Goal: Information Seeking & Learning: Learn about a topic

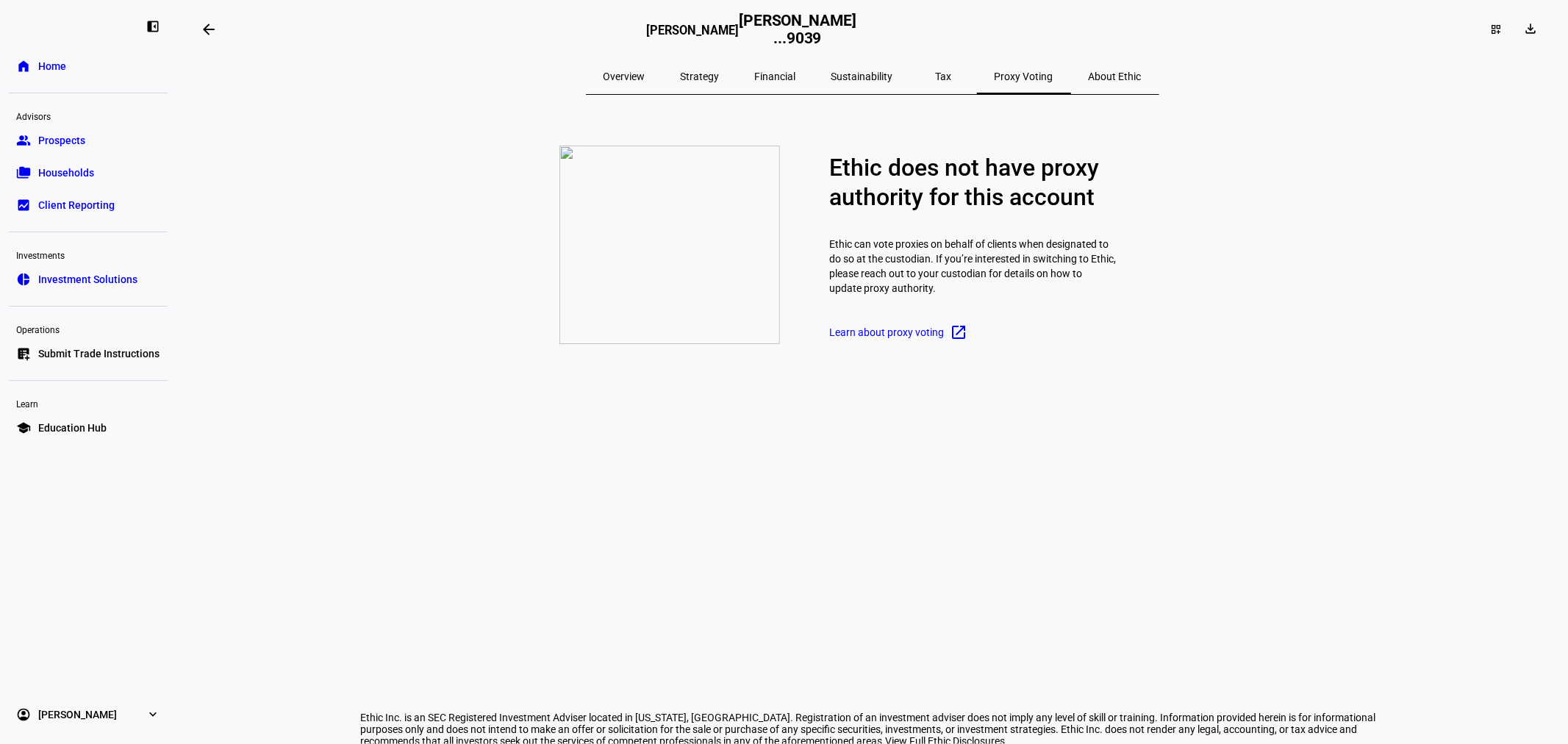
click at [646, 77] on span "Overview" at bounding box center [624, 77] width 42 height 11
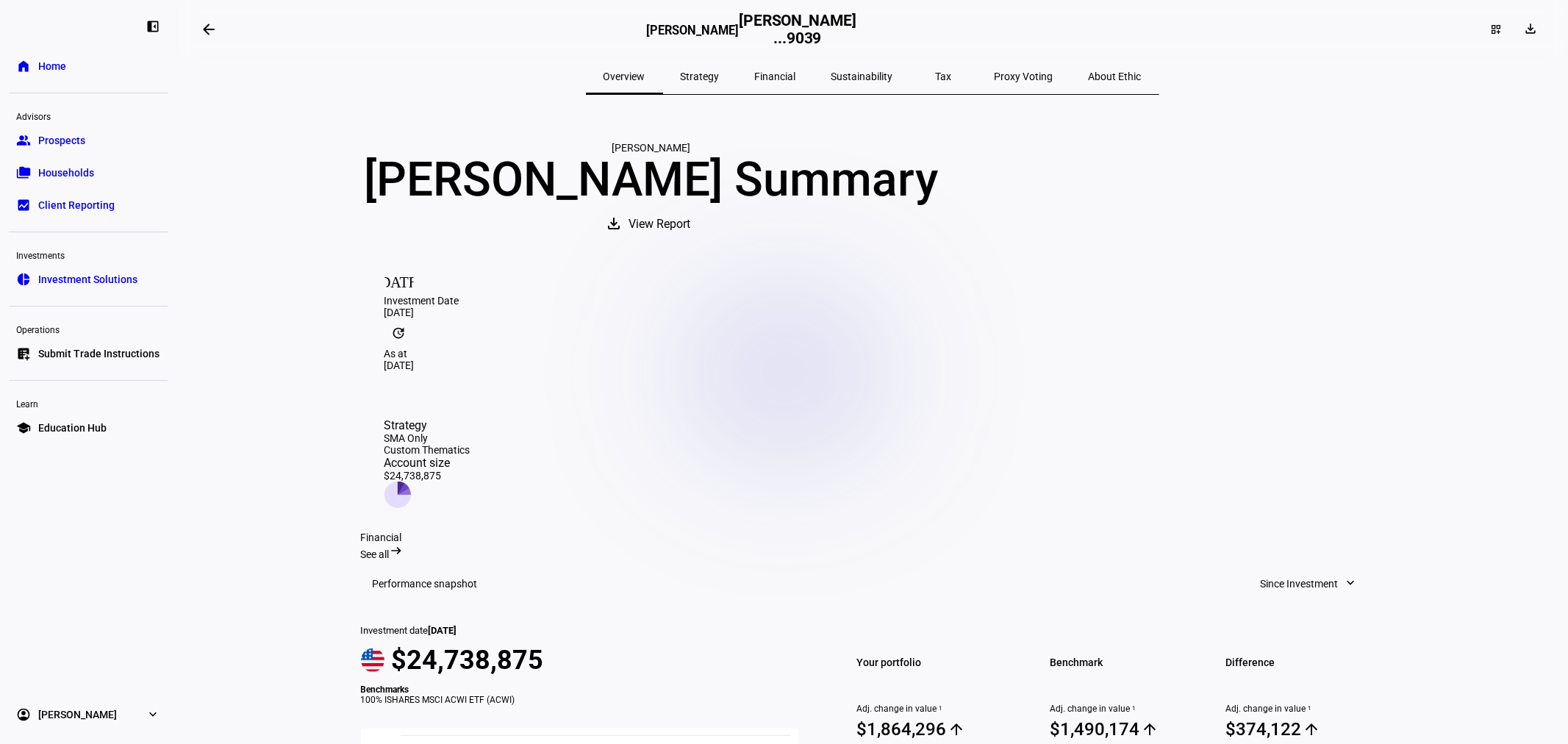
click at [719, 75] on span "Strategy" at bounding box center [700, 77] width 39 height 11
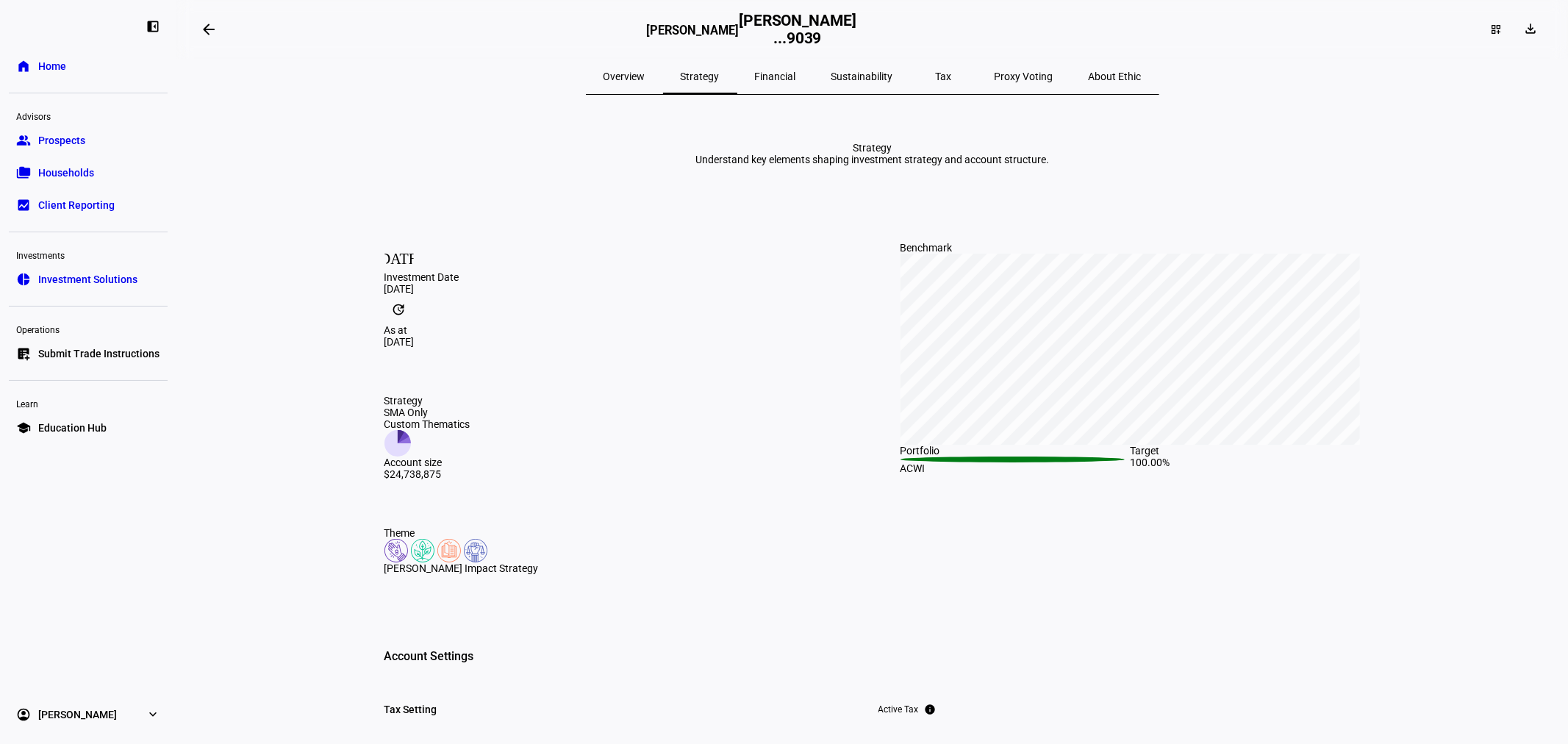
click at [796, 79] on span "Financial" at bounding box center [775, 77] width 41 height 11
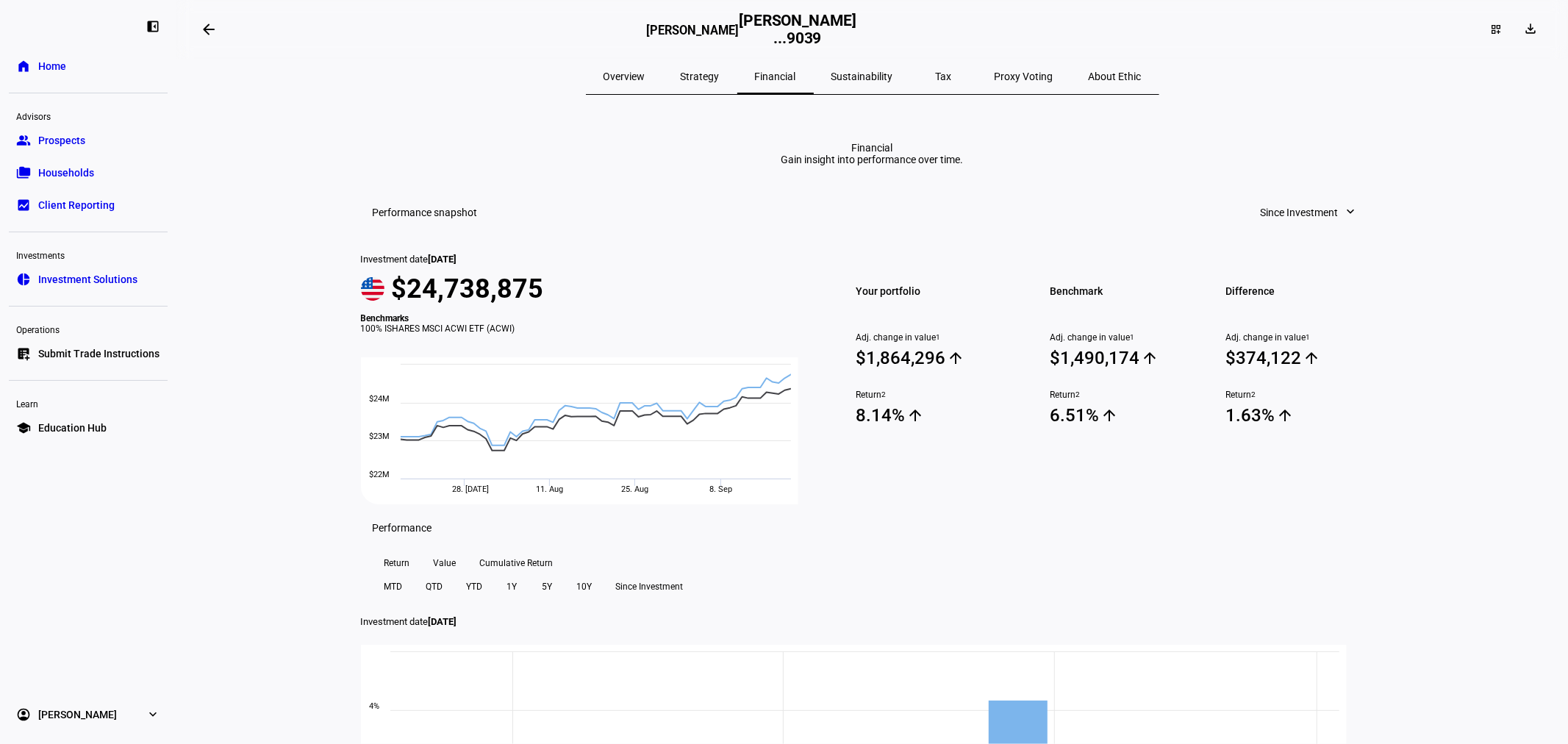
click at [871, 74] on span "Sustainability" at bounding box center [862, 77] width 62 height 11
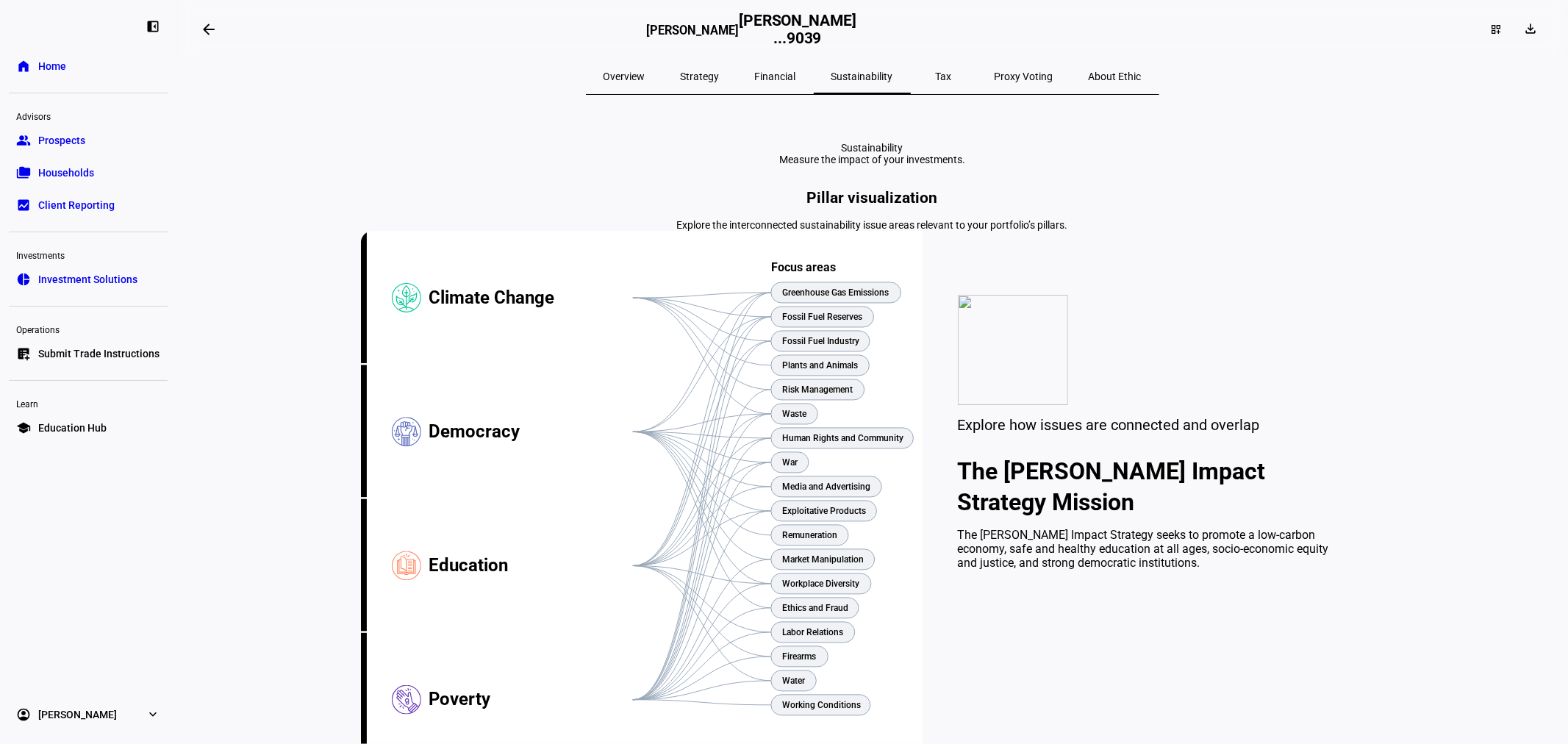
click at [788, 75] on span "Financial" at bounding box center [775, 77] width 41 height 11
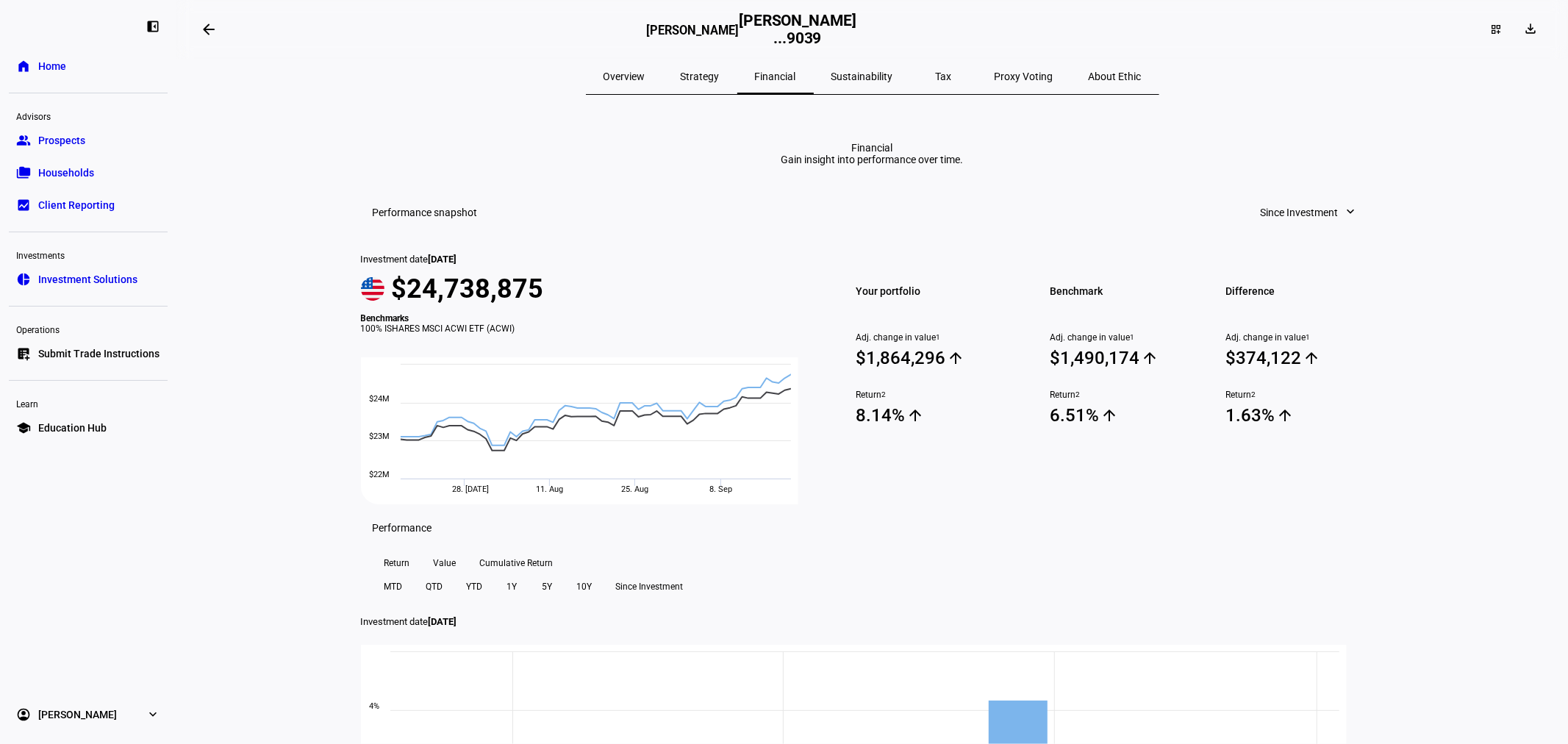
click at [737, 78] on div "Strategy" at bounding box center [700, 76] width 74 height 35
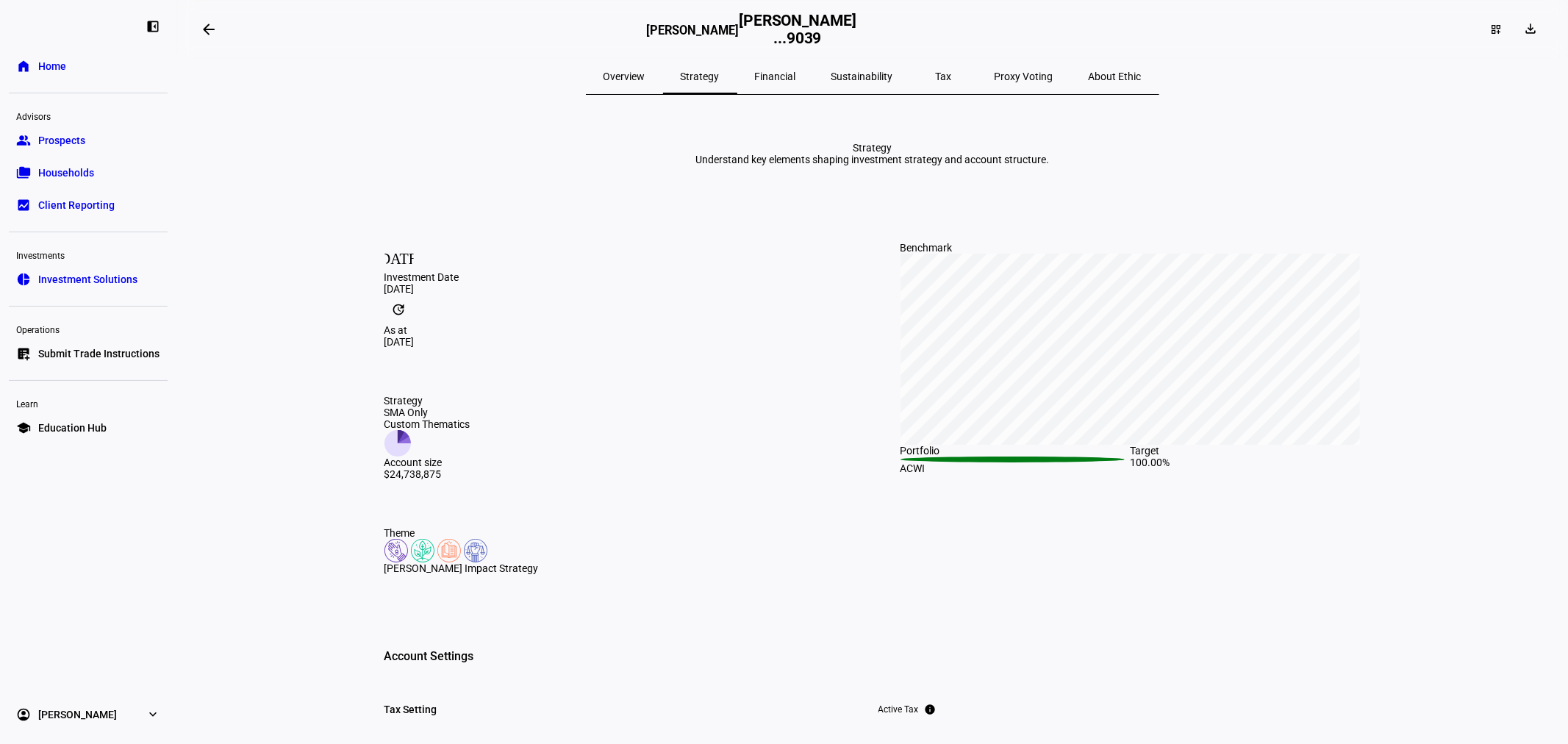
click at [646, 85] on span "Overview" at bounding box center [624, 76] width 42 height 35
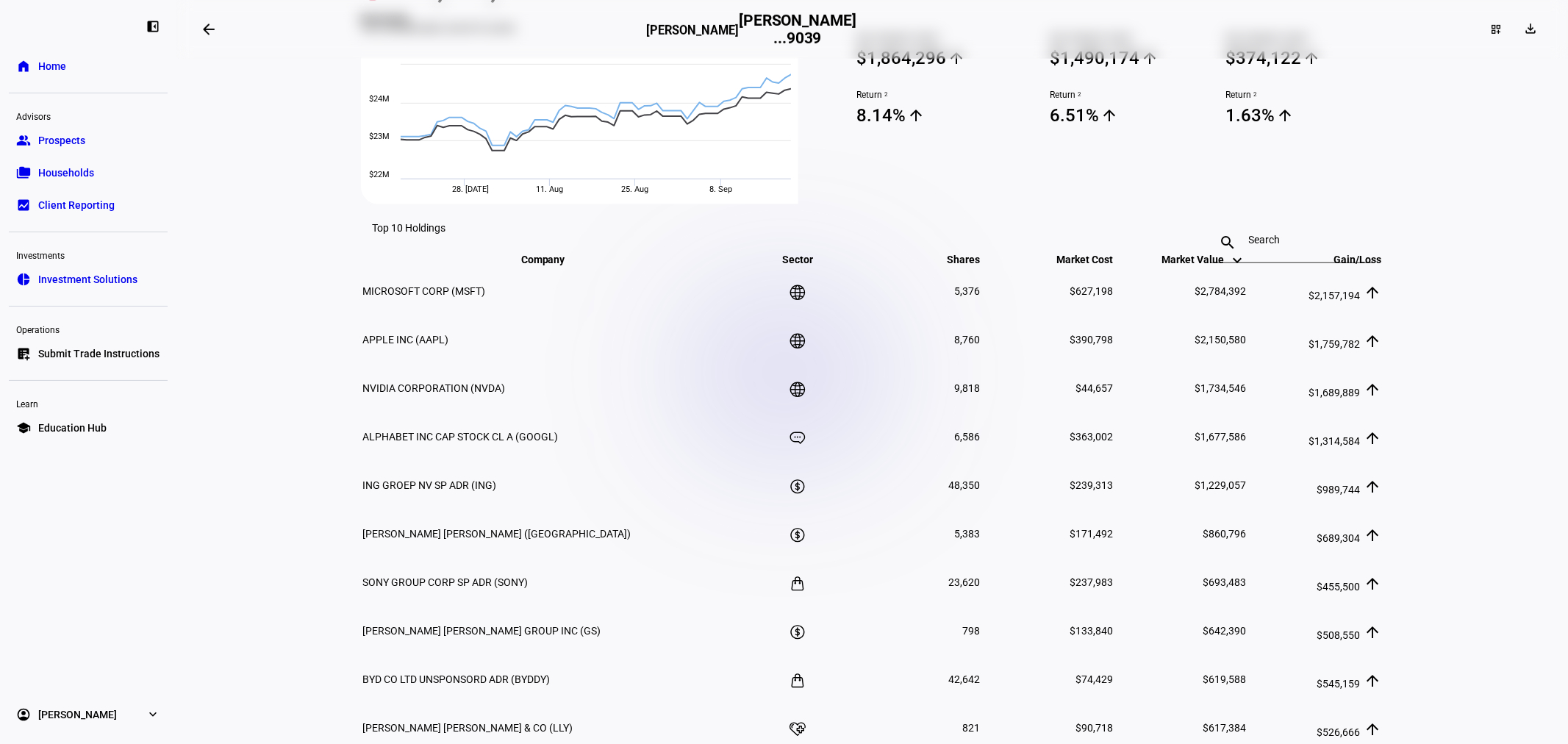
scroll to position [653, 0]
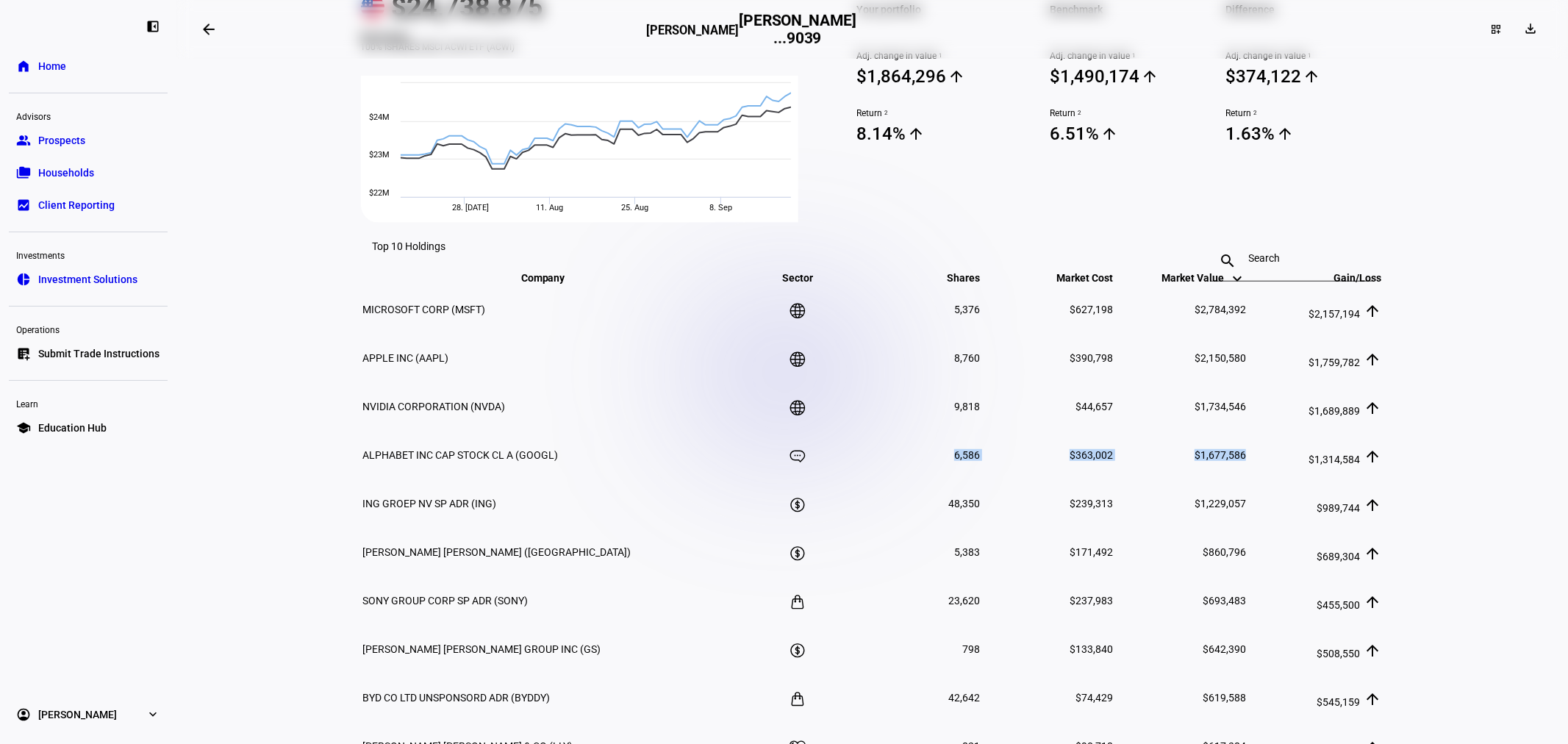
drag, startPoint x: 1245, startPoint y: 525, endPoint x: 873, endPoint y: 539, distance: 372.3
click at [873, 478] on tr "ALPHABET INC CAP STOCK CL A (GOOGL) 6,586 $363,002 $1,677,586 $1,314,584 arrow_…" at bounding box center [873, 454] width 1020 height 47
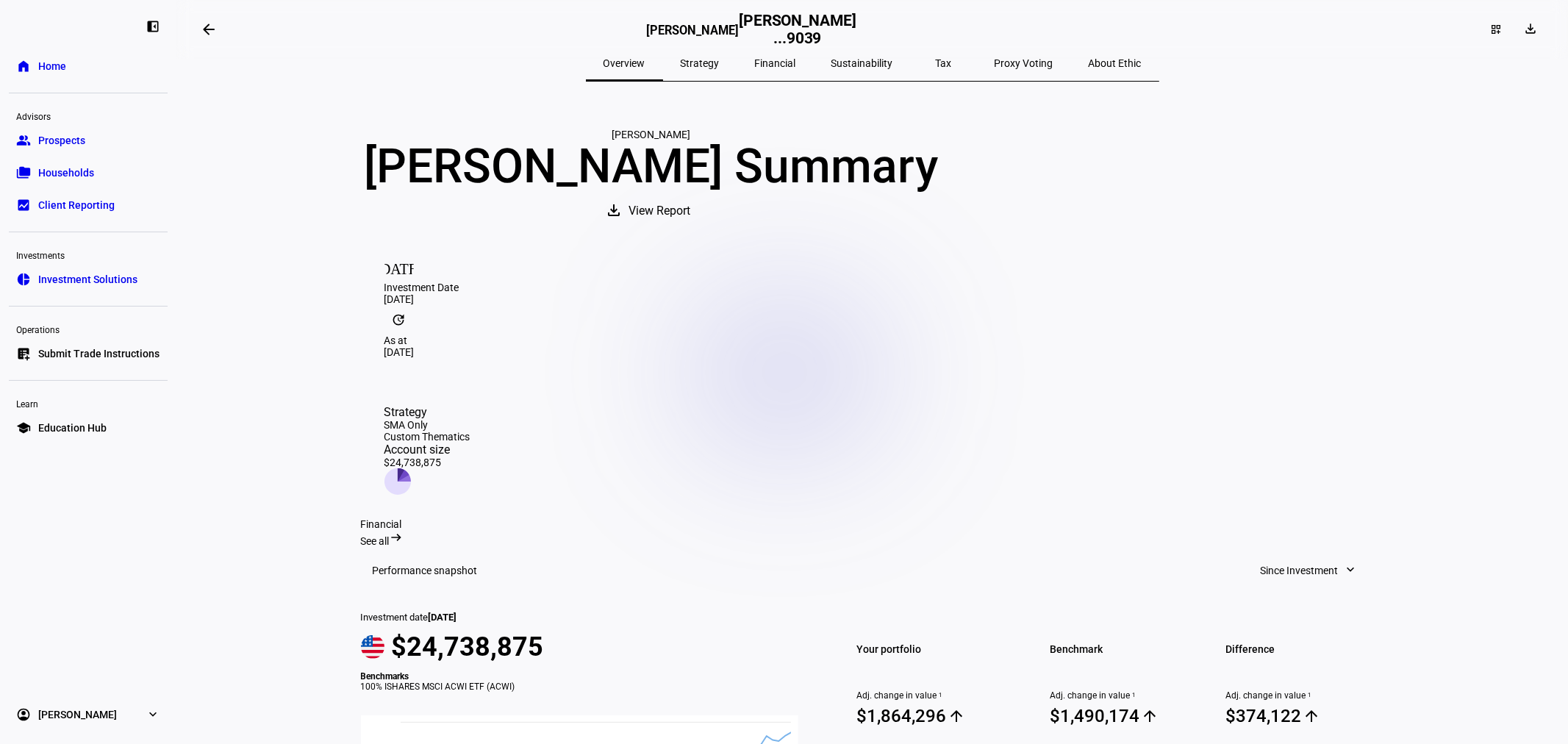
scroll to position [0, 0]
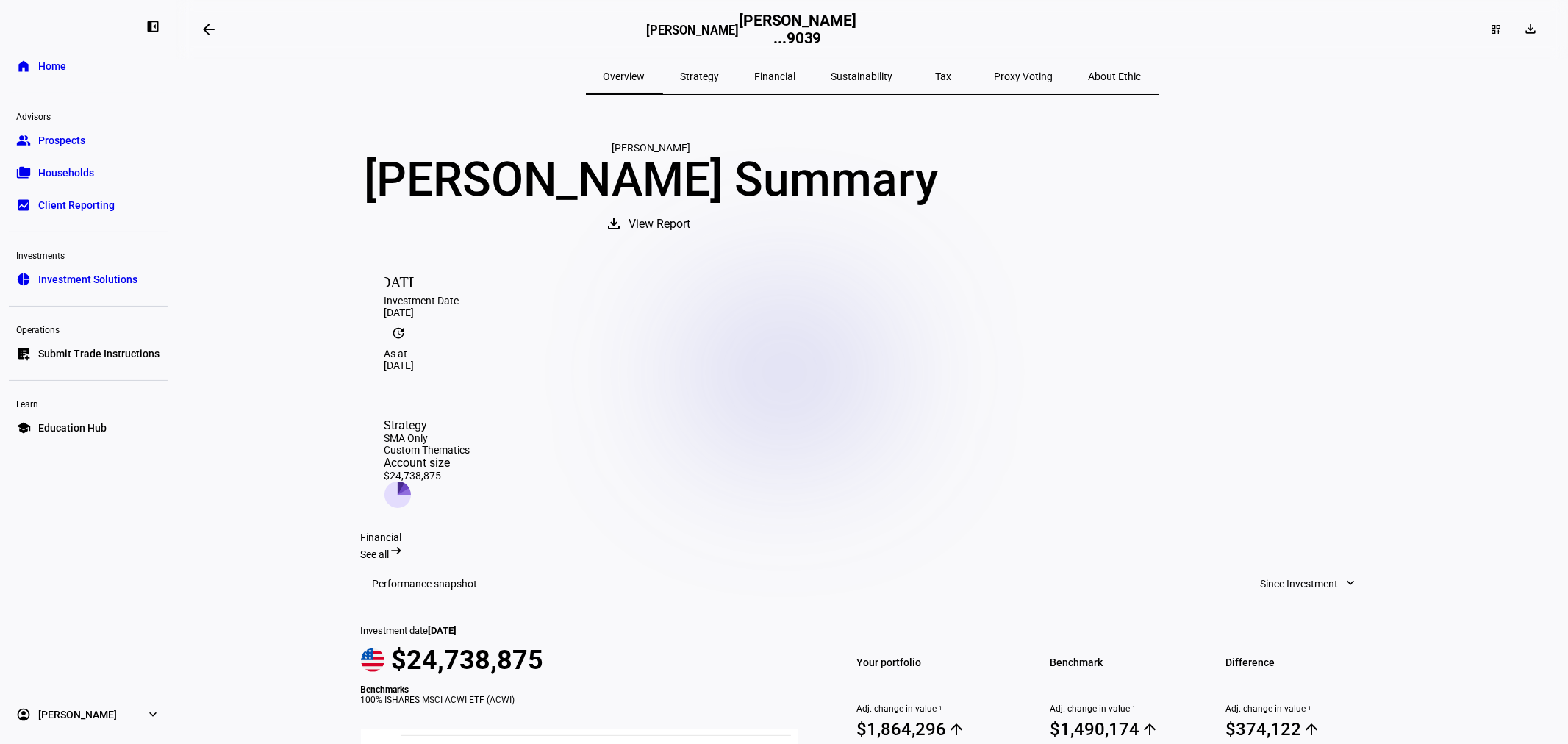
click at [719, 79] on span "Strategy" at bounding box center [700, 77] width 39 height 11
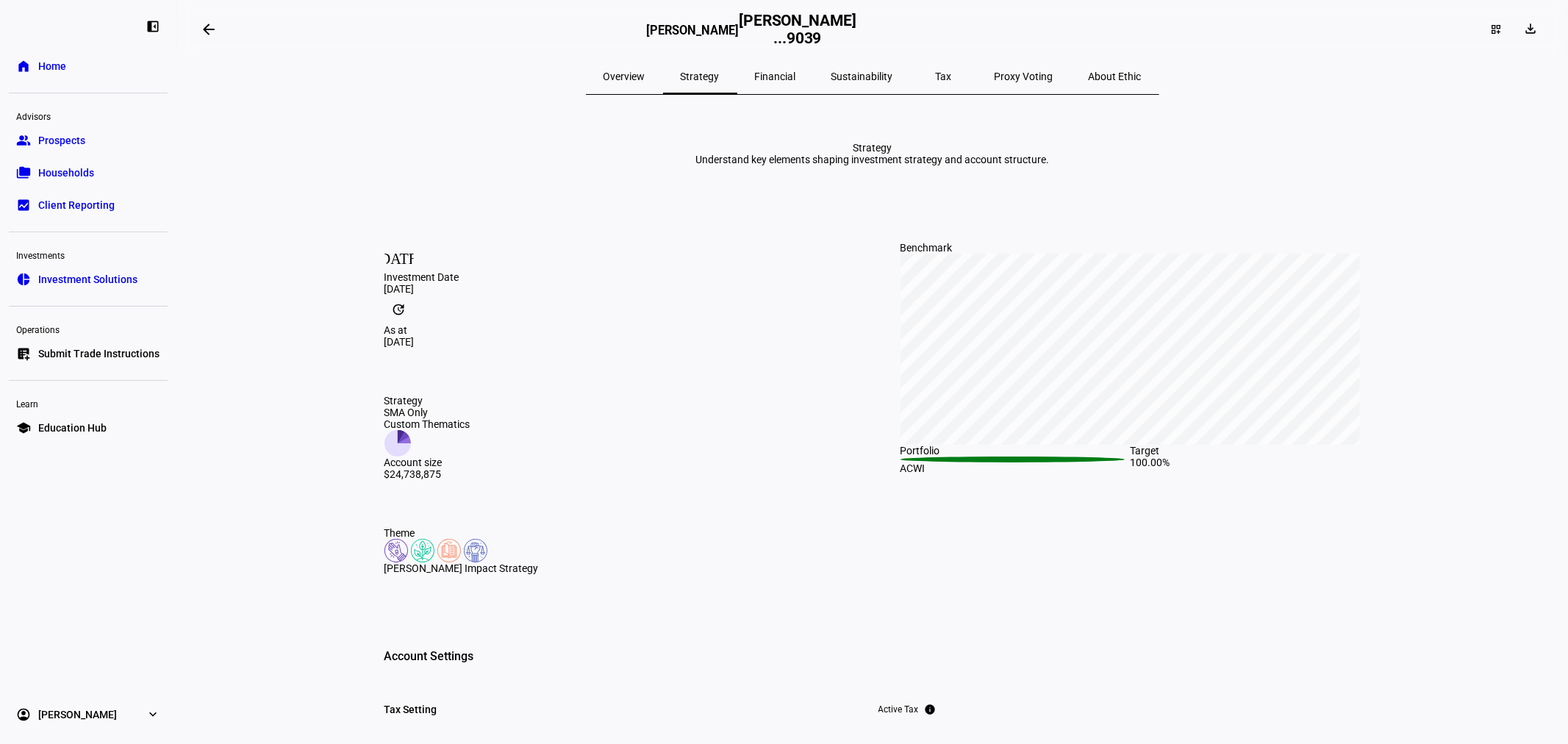
click at [795, 86] on span "Financial" at bounding box center [775, 76] width 41 height 35
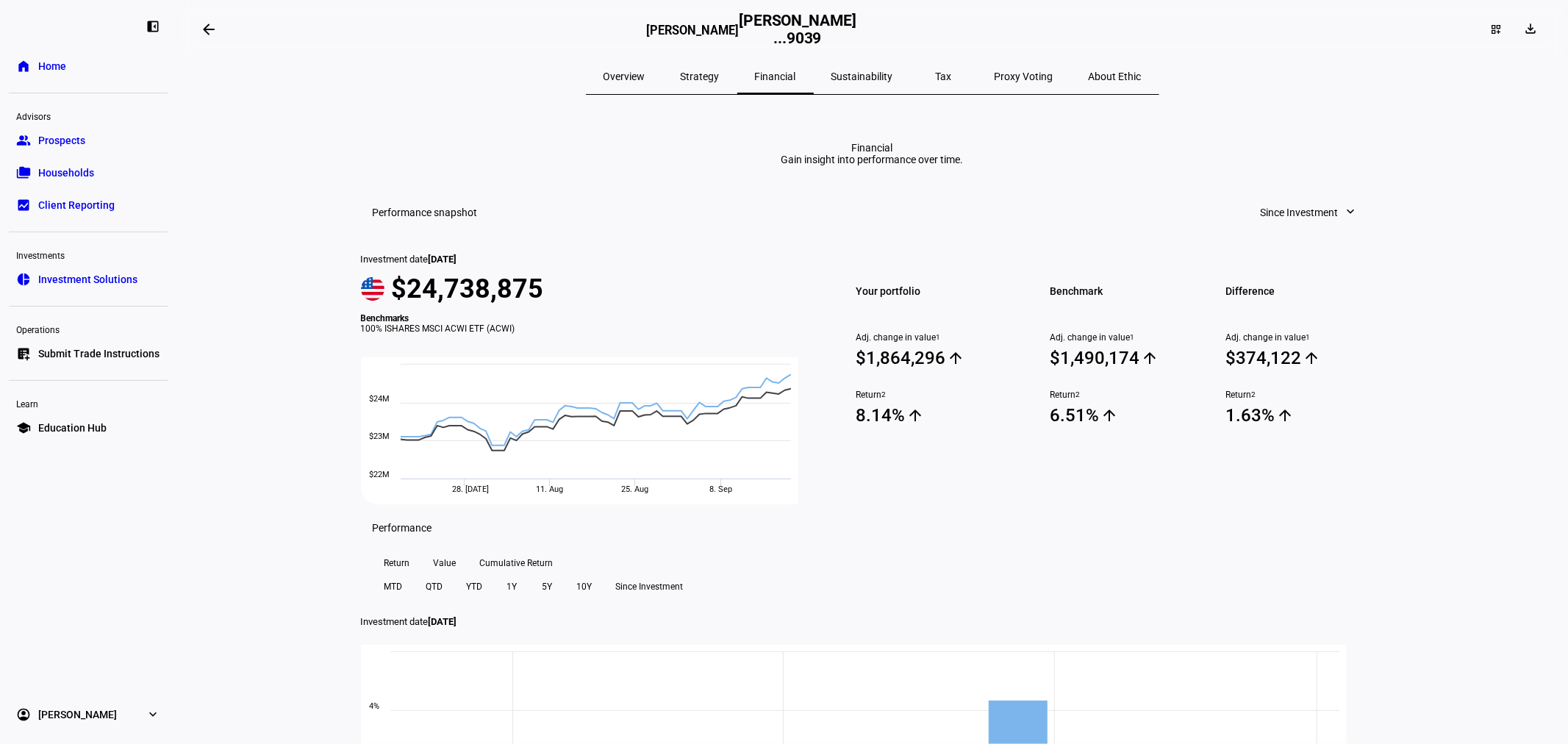
click at [875, 74] on span "Sustainability" at bounding box center [862, 77] width 62 height 11
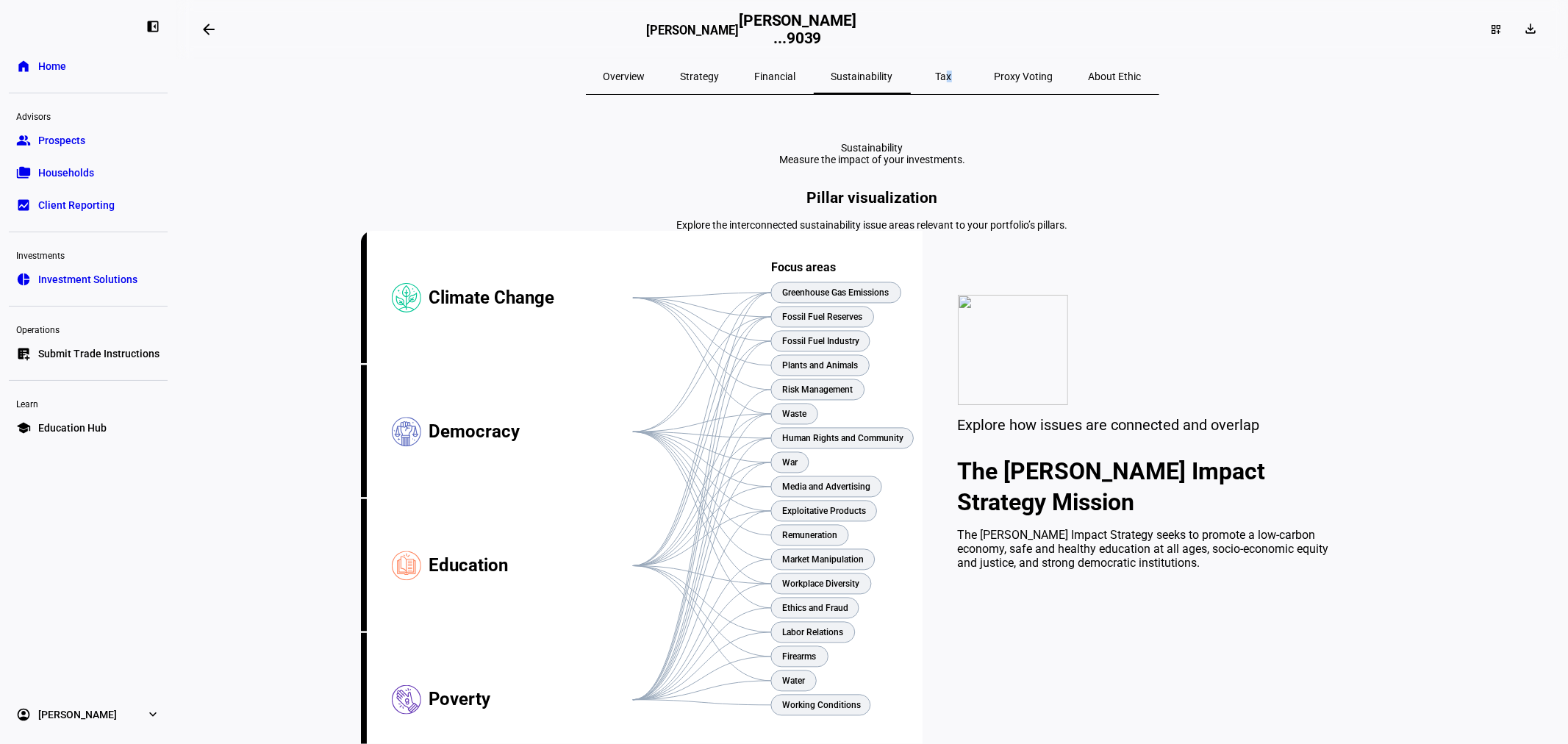
click at [936, 75] on span "Tax" at bounding box center [944, 77] width 16 height 11
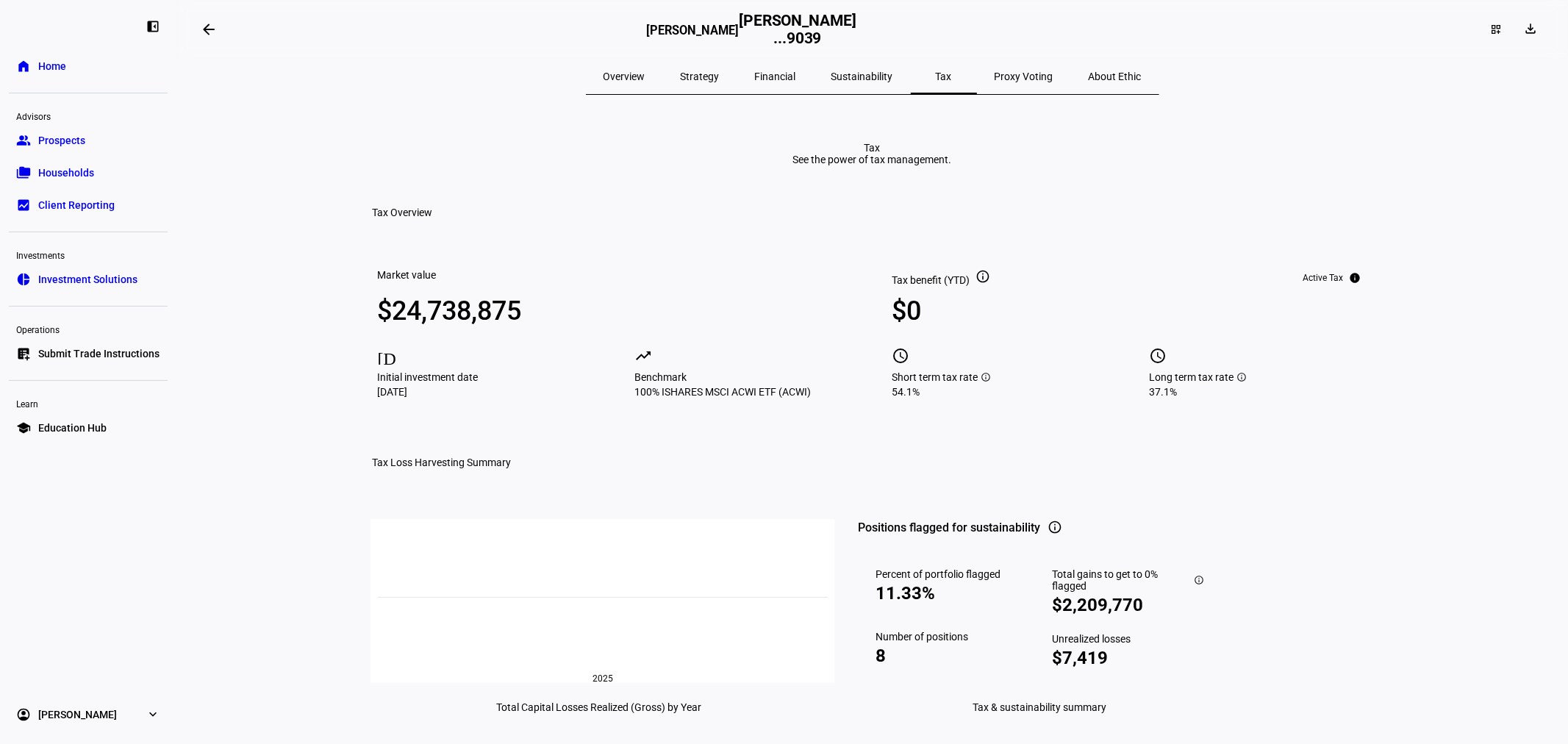
click at [995, 72] on span "Proxy Voting" at bounding box center [1024, 77] width 59 height 11
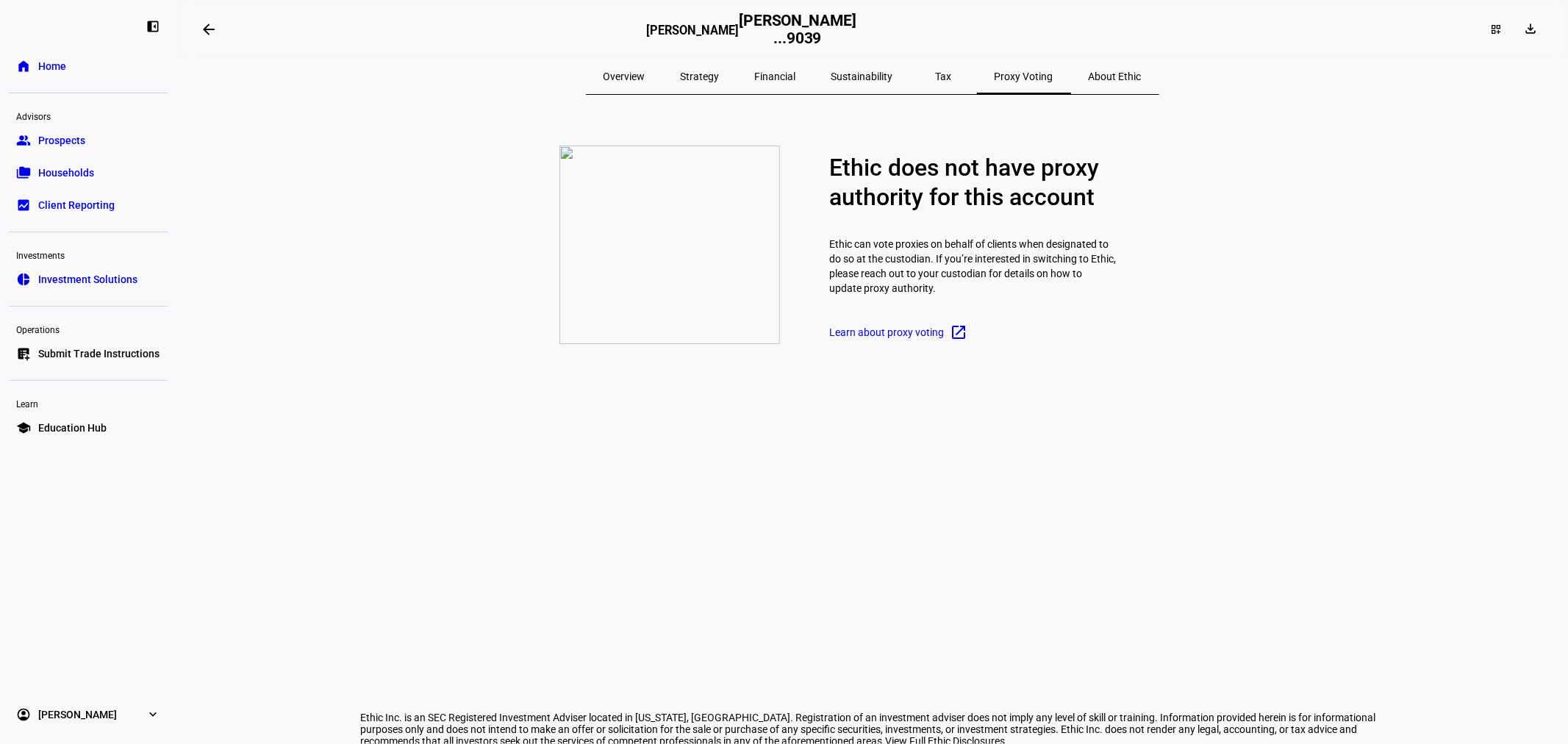
click at [1089, 67] on span "About Ethic" at bounding box center [1115, 76] width 53 height 35
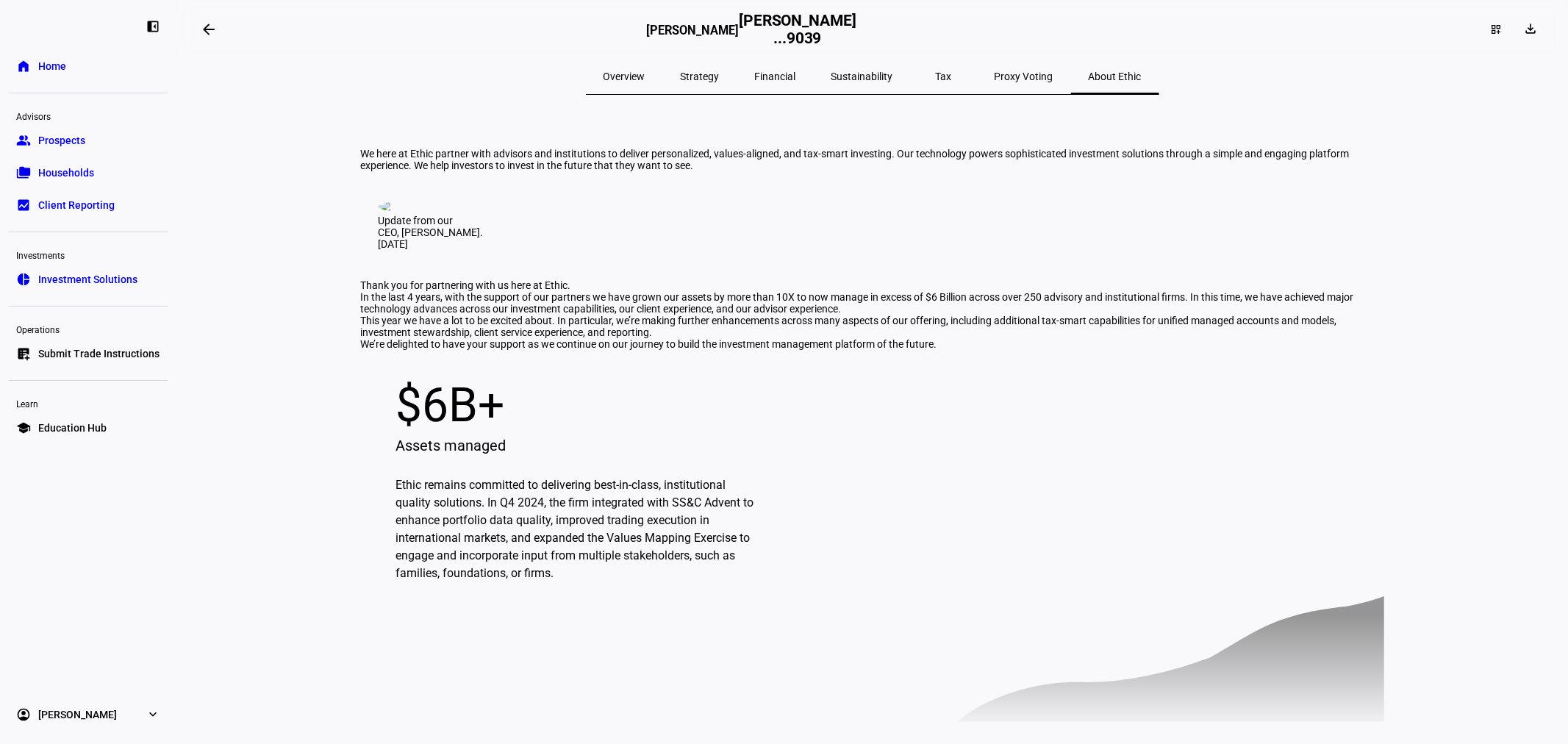
click at [995, 80] on span "Proxy Voting" at bounding box center [1024, 77] width 59 height 11
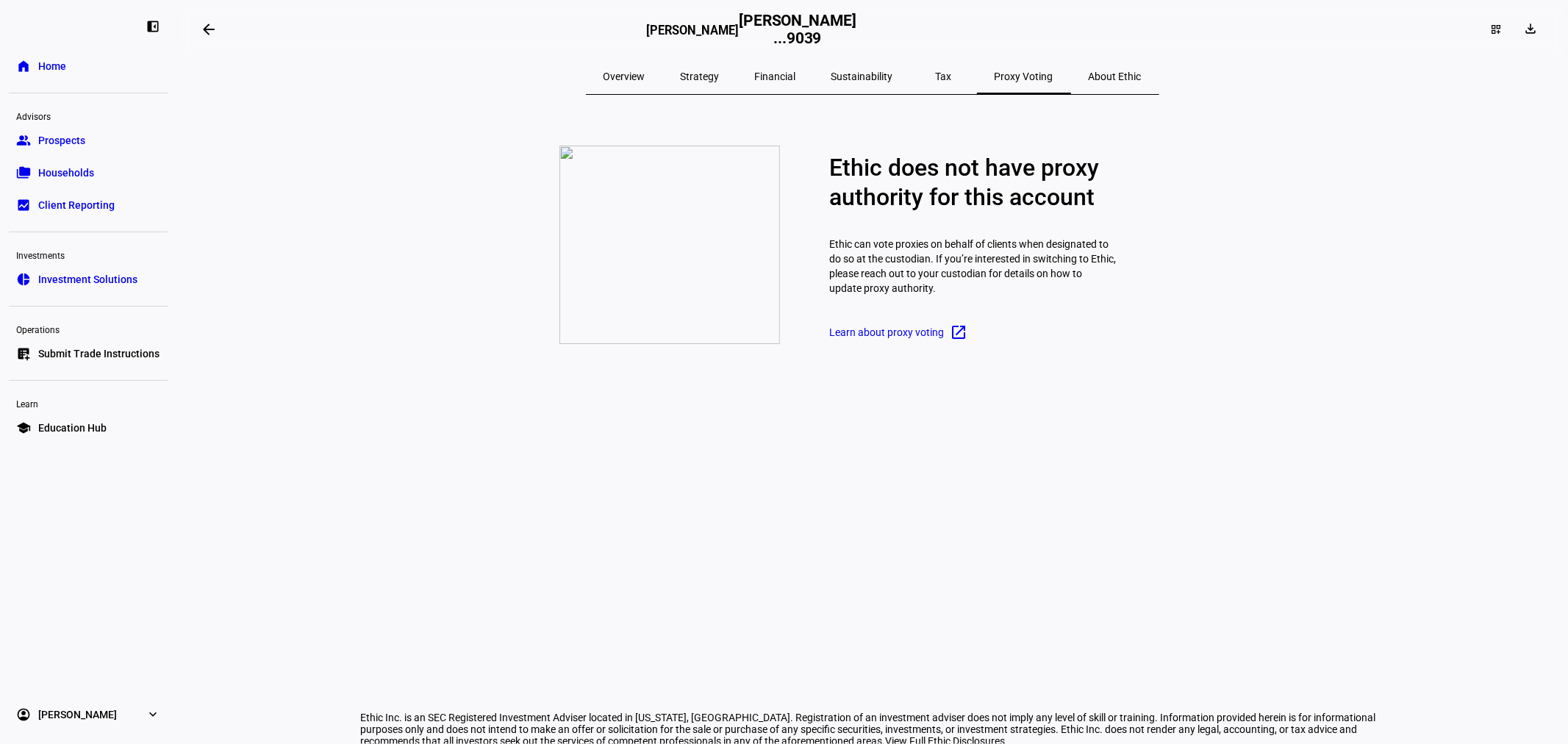
drag, startPoint x: 664, startPoint y: 75, endPoint x: 877, endPoint y: 106, distance: 215.2
click at [646, 76] on span "Overview" at bounding box center [624, 77] width 42 height 11
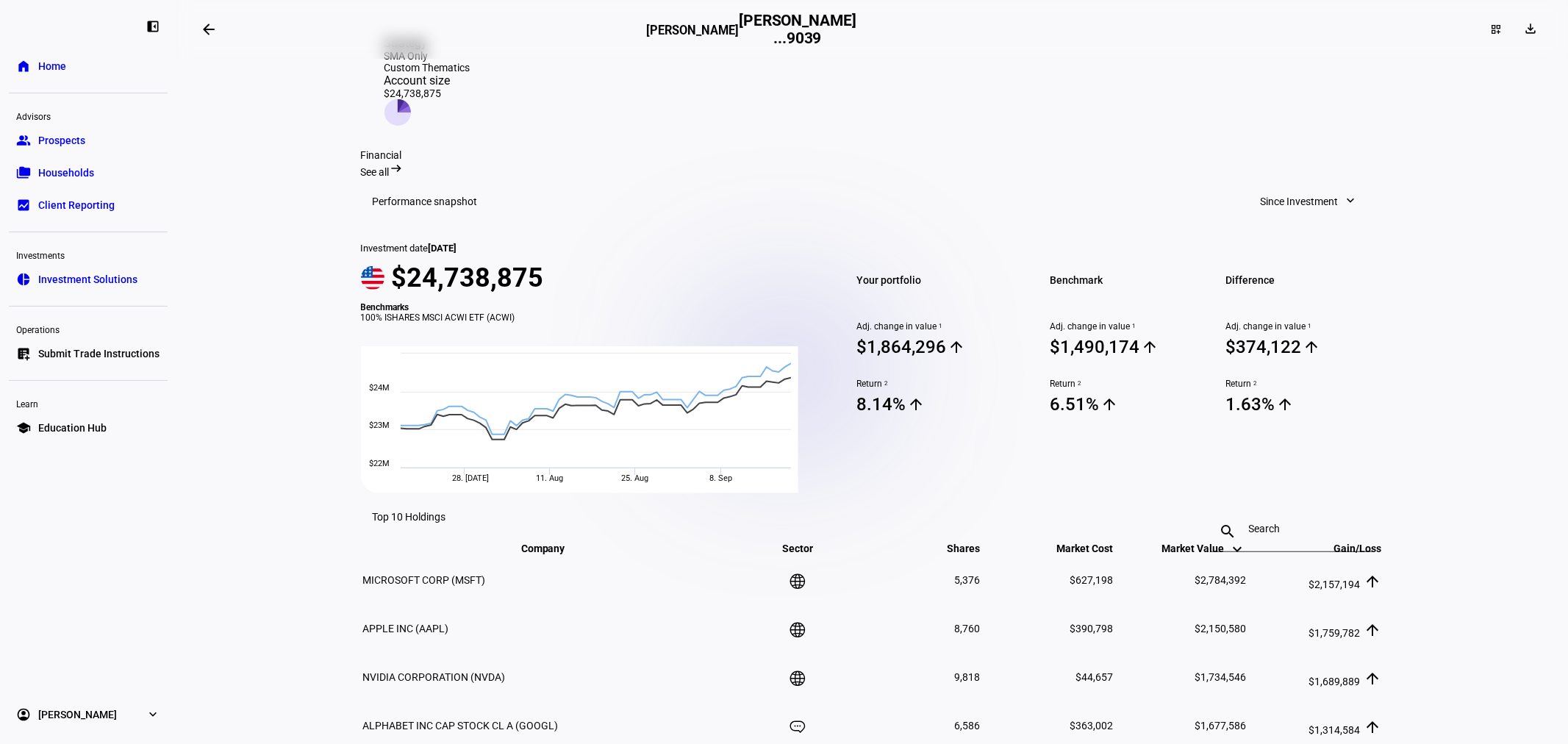
scroll to position [326, 0]
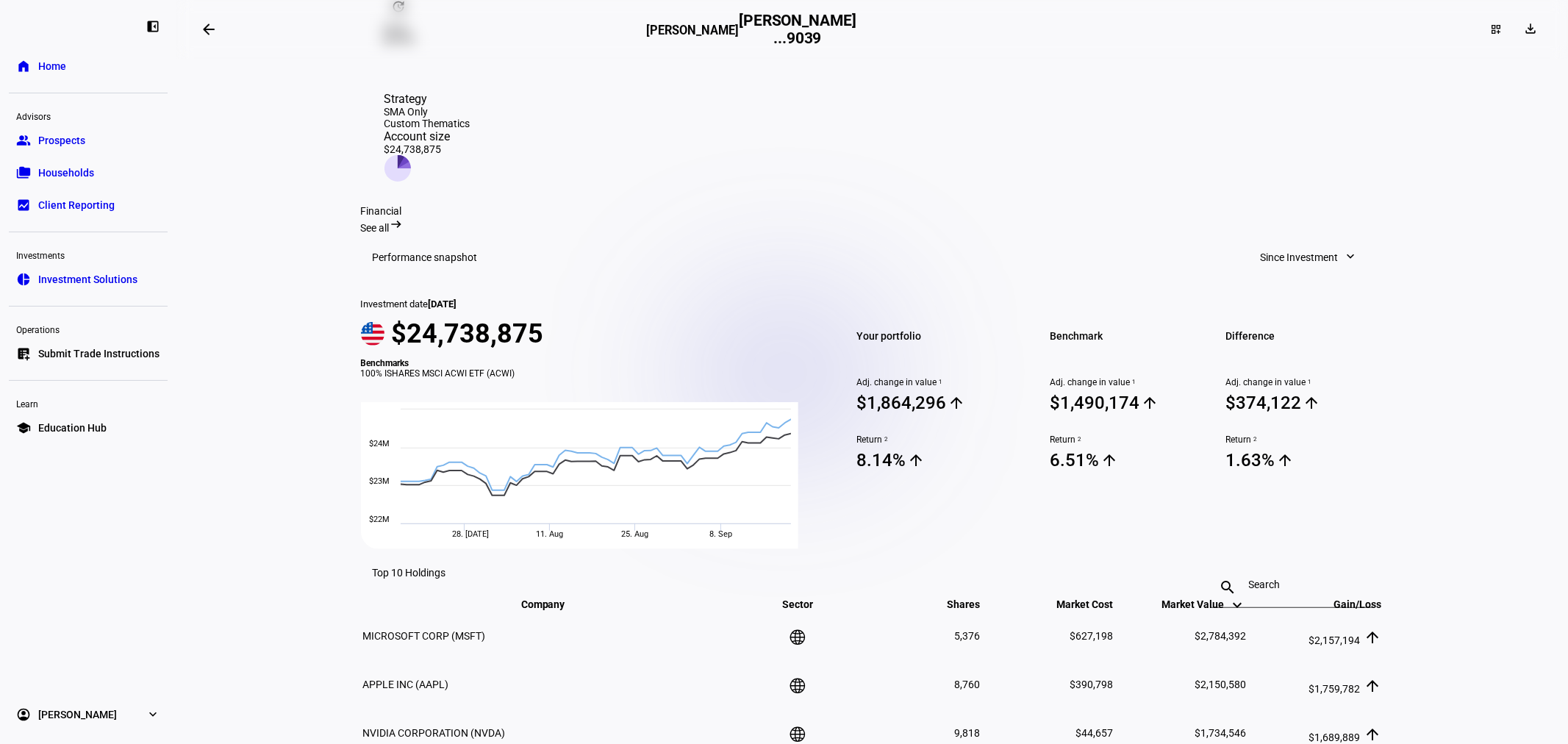
click at [1293, 258] on span "Since Investment" at bounding box center [1299, 257] width 78 height 29
click at [1131, 239] on div at bounding box center [784, 372] width 1568 height 744
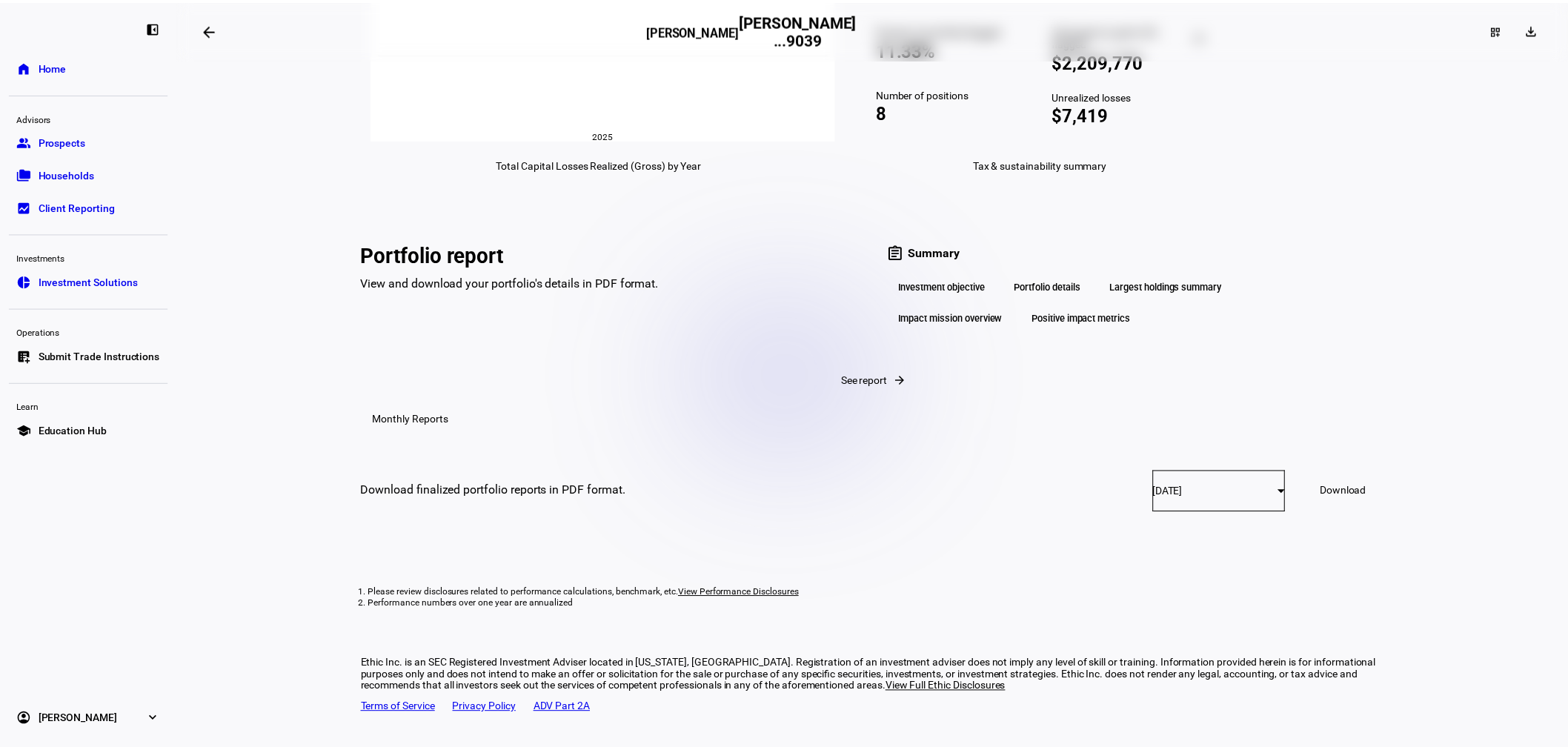
scroll to position [2338, 0]
click at [1173, 275] on div "Largest holdings summary" at bounding box center [1176, 287] width 137 height 25
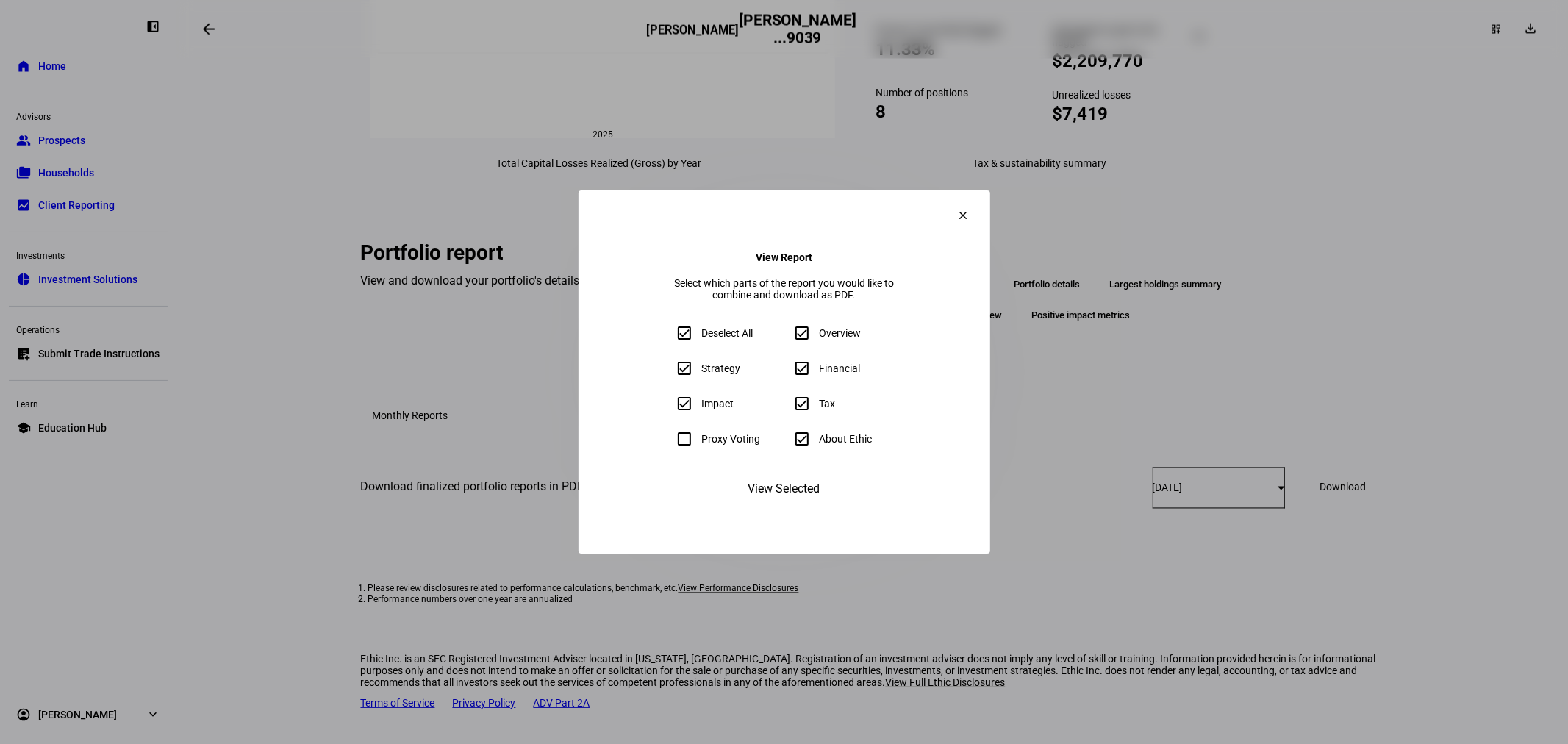
click at [811, 506] on span "View Selected" at bounding box center [785, 488] width 72 height 35
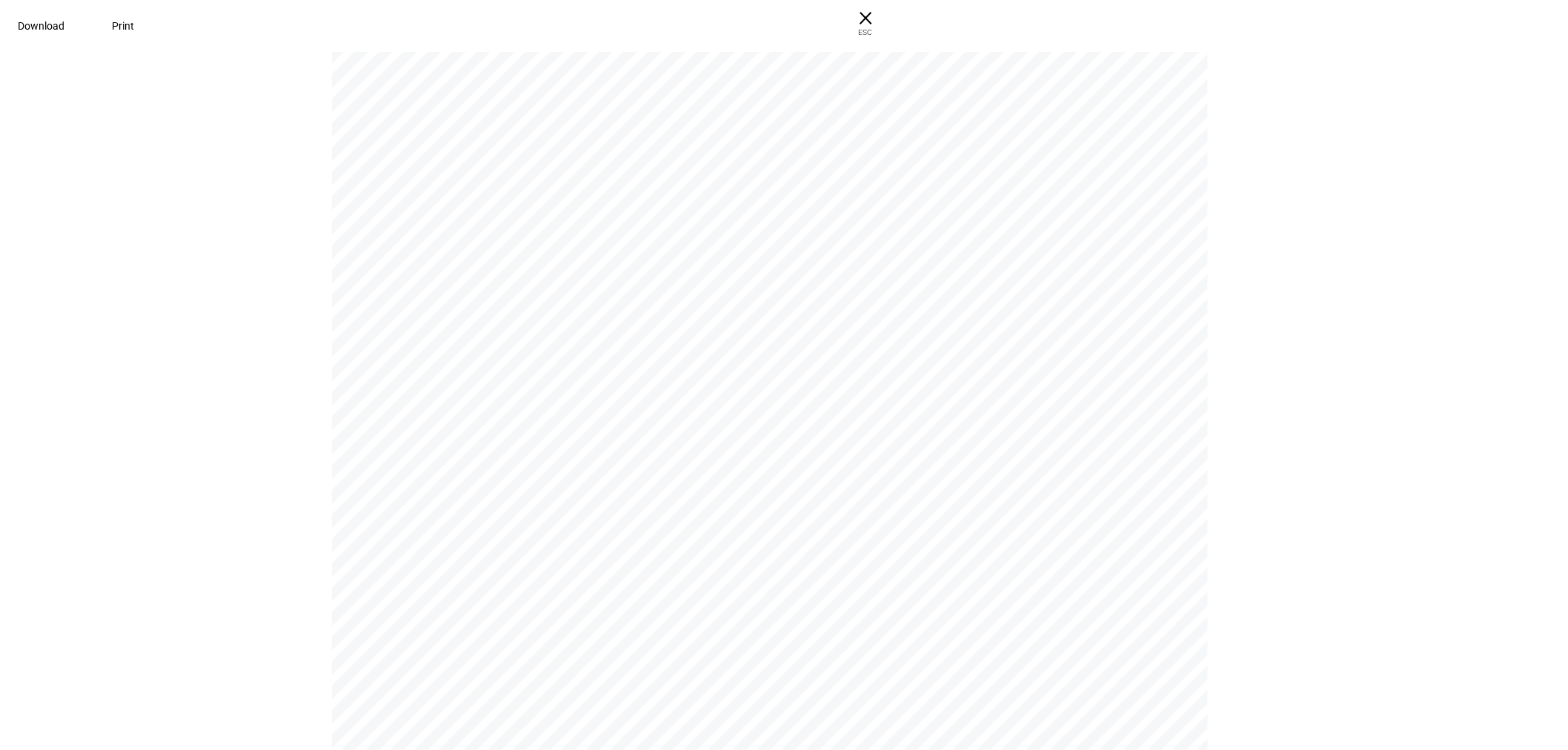
scroll to position [3841, 0]
click at [938, 166] on div "Sector overview % of $ Invested Top 10 Holdings Information Technology 26.83% 3…" at bounding box center [777, 245] width 889 height 1150
click at [1444, 270] on div "[PERSON_NAME] [PERSON_NAME] [PERSON_NAME] ...9039 | Portfolio Report Powered by…" at bounding box center [784, 399] width 1568 height 701
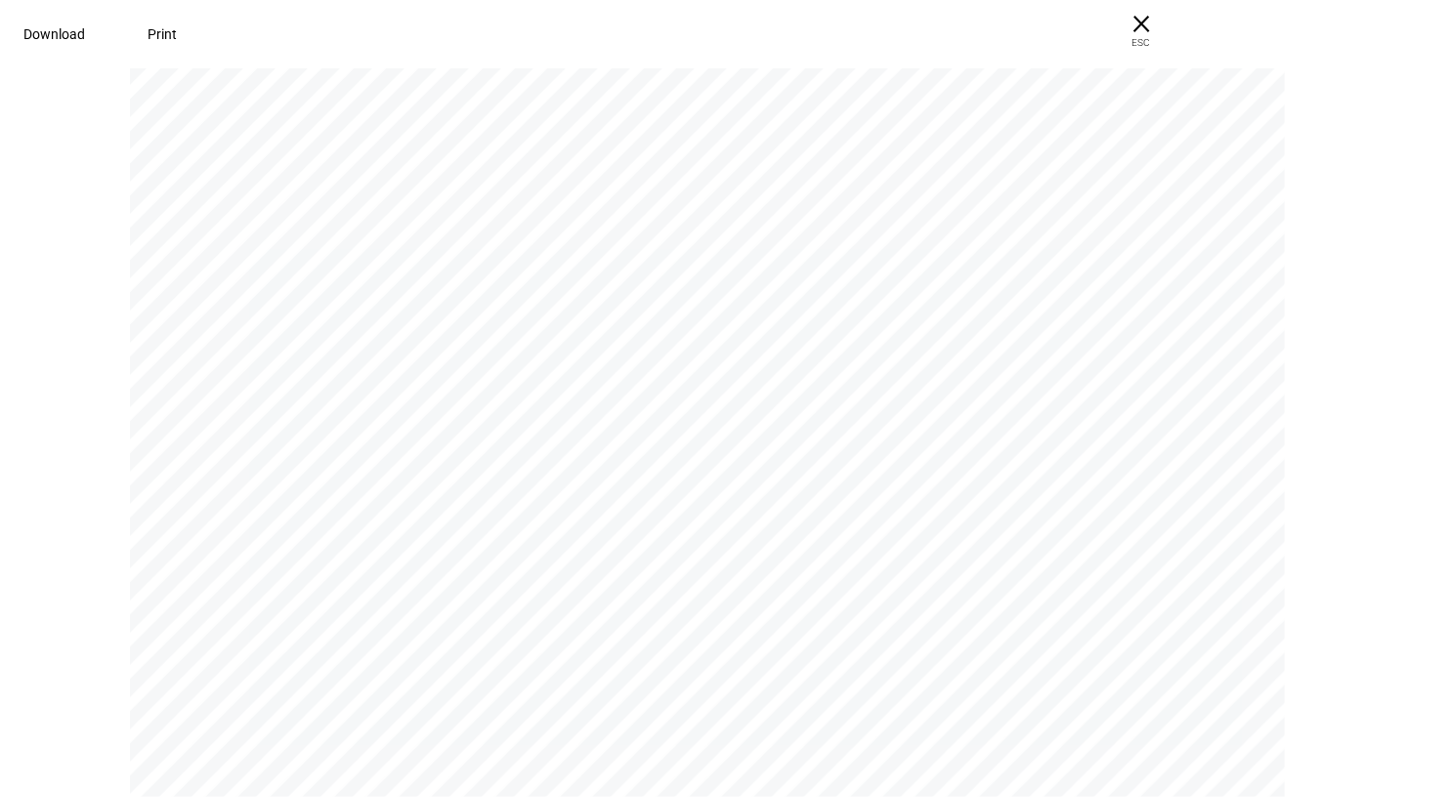
scroll to position [4920, 0]
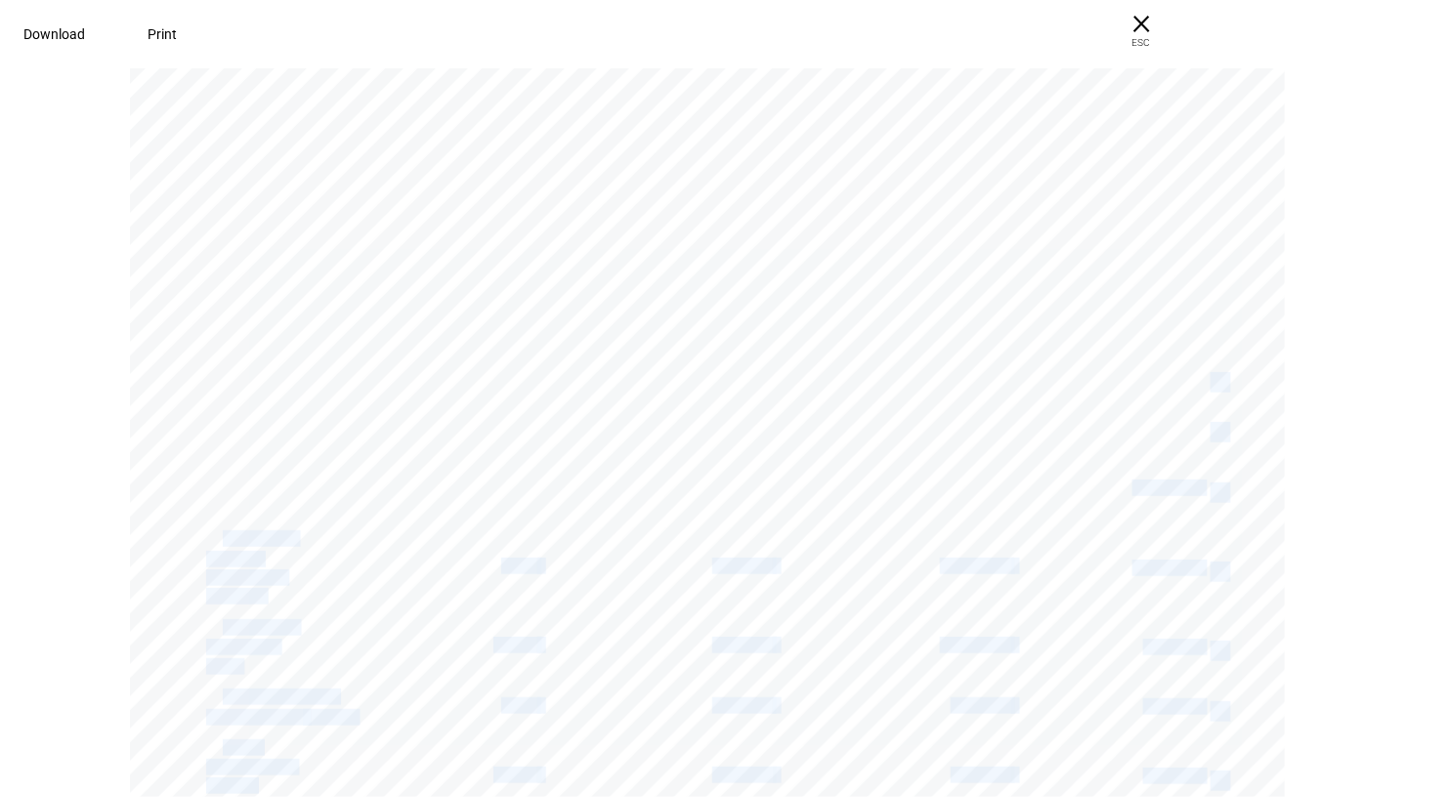
drag, startPoint x: 929, startPoint y: 481, endPoint x: 1013, endPoint y: 486, distance: 84.2
click at [1013, 486] on div "Sector overview % of $ Invested Top 10 Holdings Information Technology 26.83% 3…" at bounding box center [716, 469] width 1172 height 1516
drag, startPoint x: 47, startPoint y: 491, endPoint x: 397, endPoint y: 329, distance: 385.5
click at [47, 490] on div "[PERSON_NAME] [PERSON_NAME] [PERSON_NAME] ...9039 | Portfolio Report Powered by…" at bounding box center [725, 431] width 1451 height 734
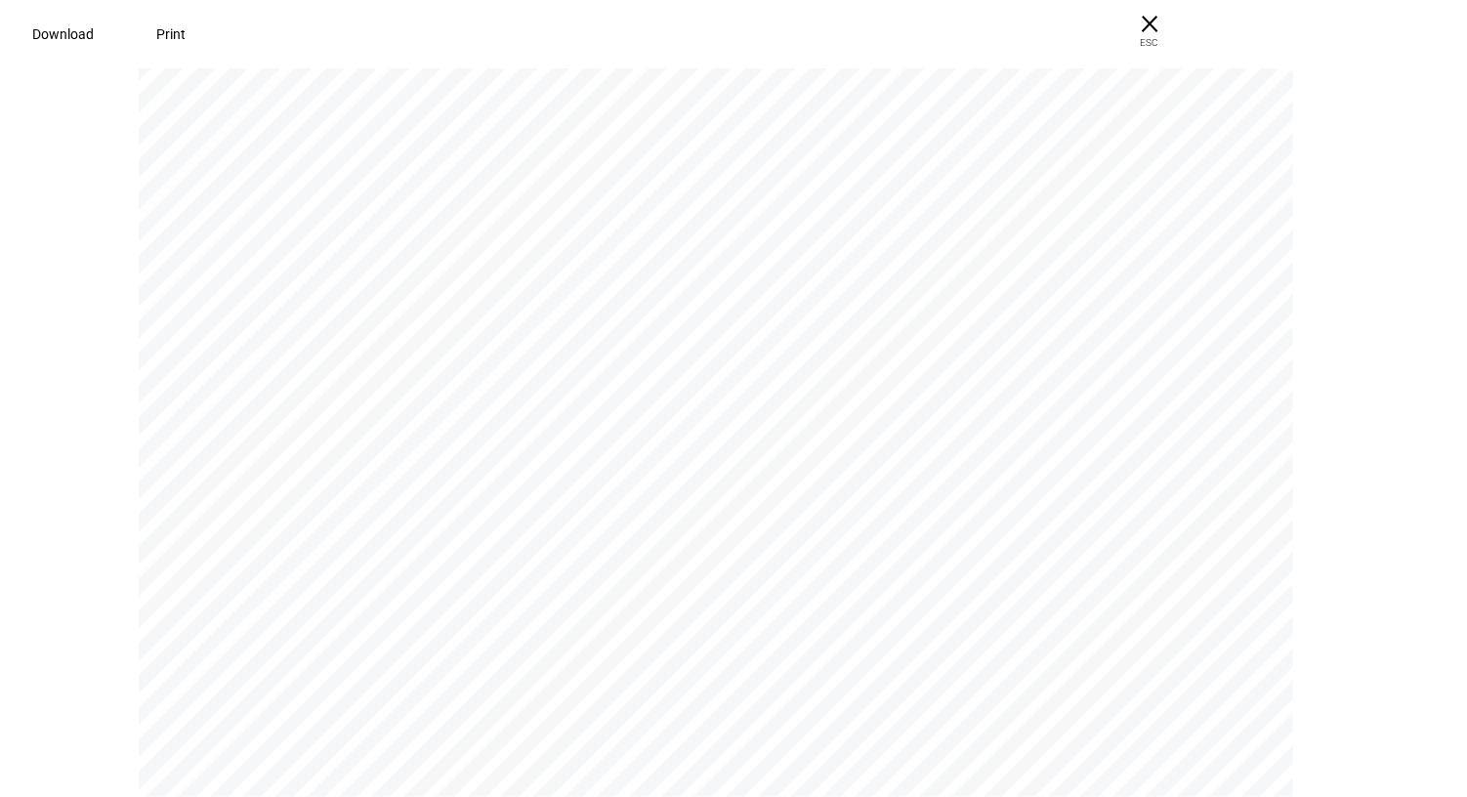
scroll to position [0, 0]
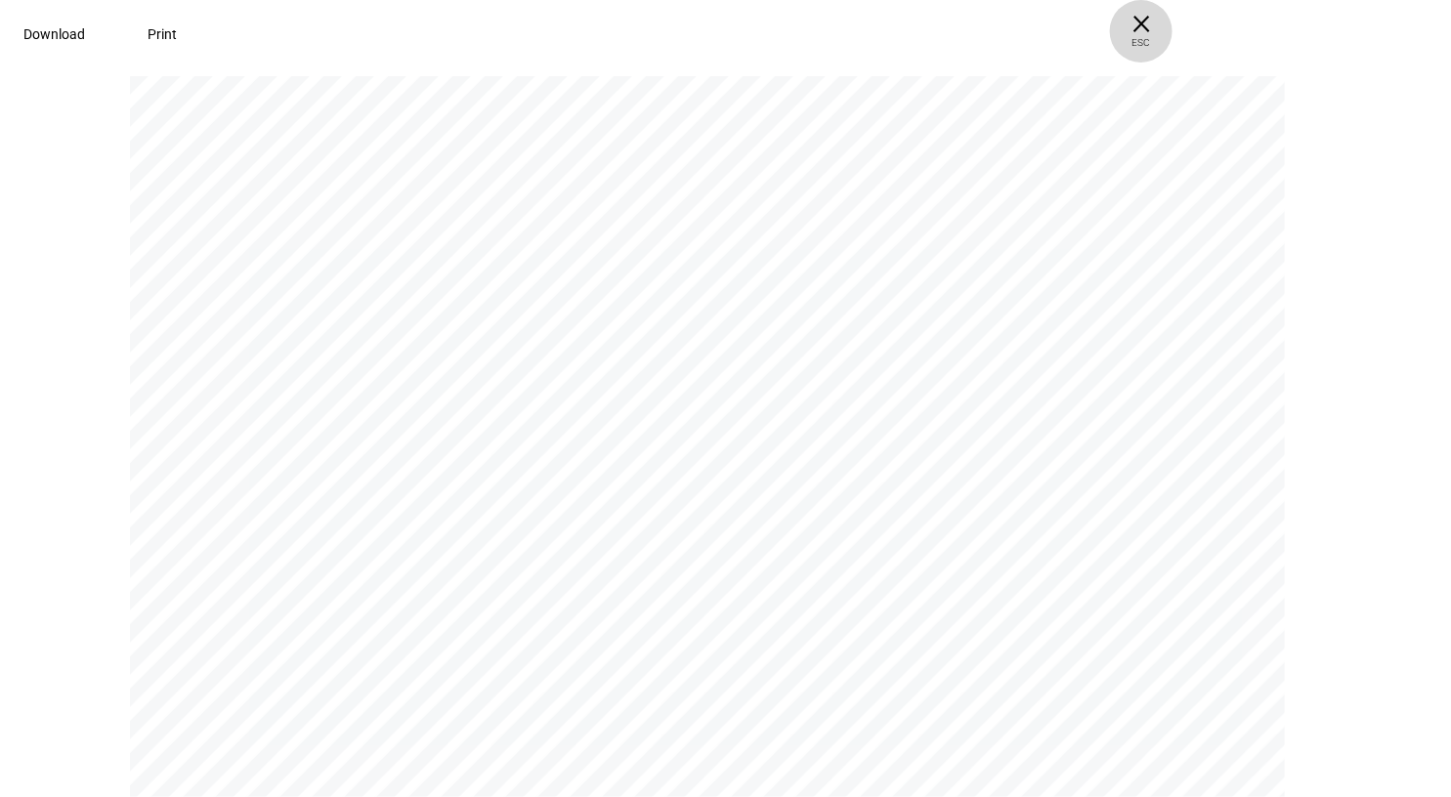
click at [1172, 32] on span "× ESC" at bounding box center [1141, 31] width 63 height 63
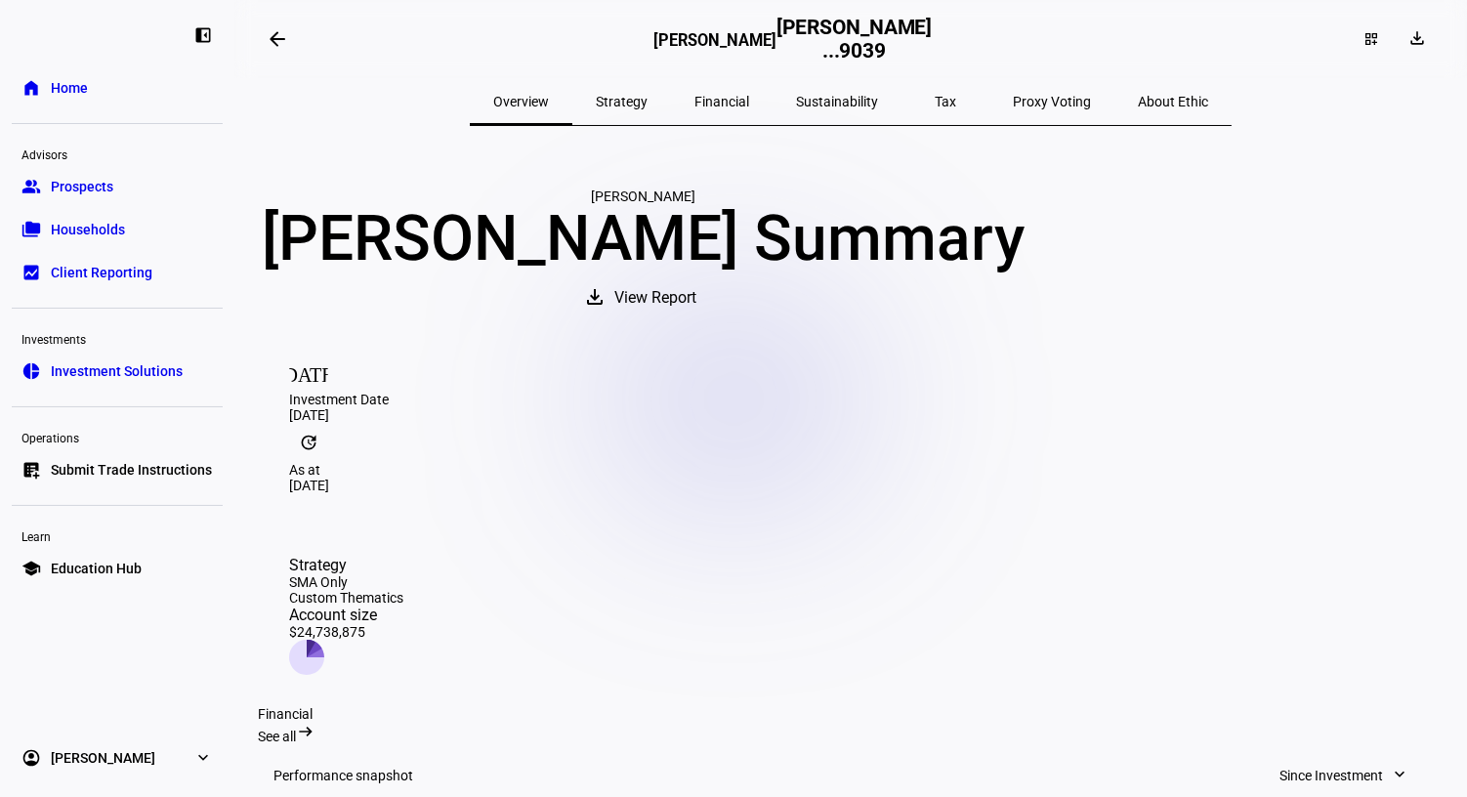
click at [831, 106] on span "Sustainability" at bounding box center [837, 102] width 82 height 14
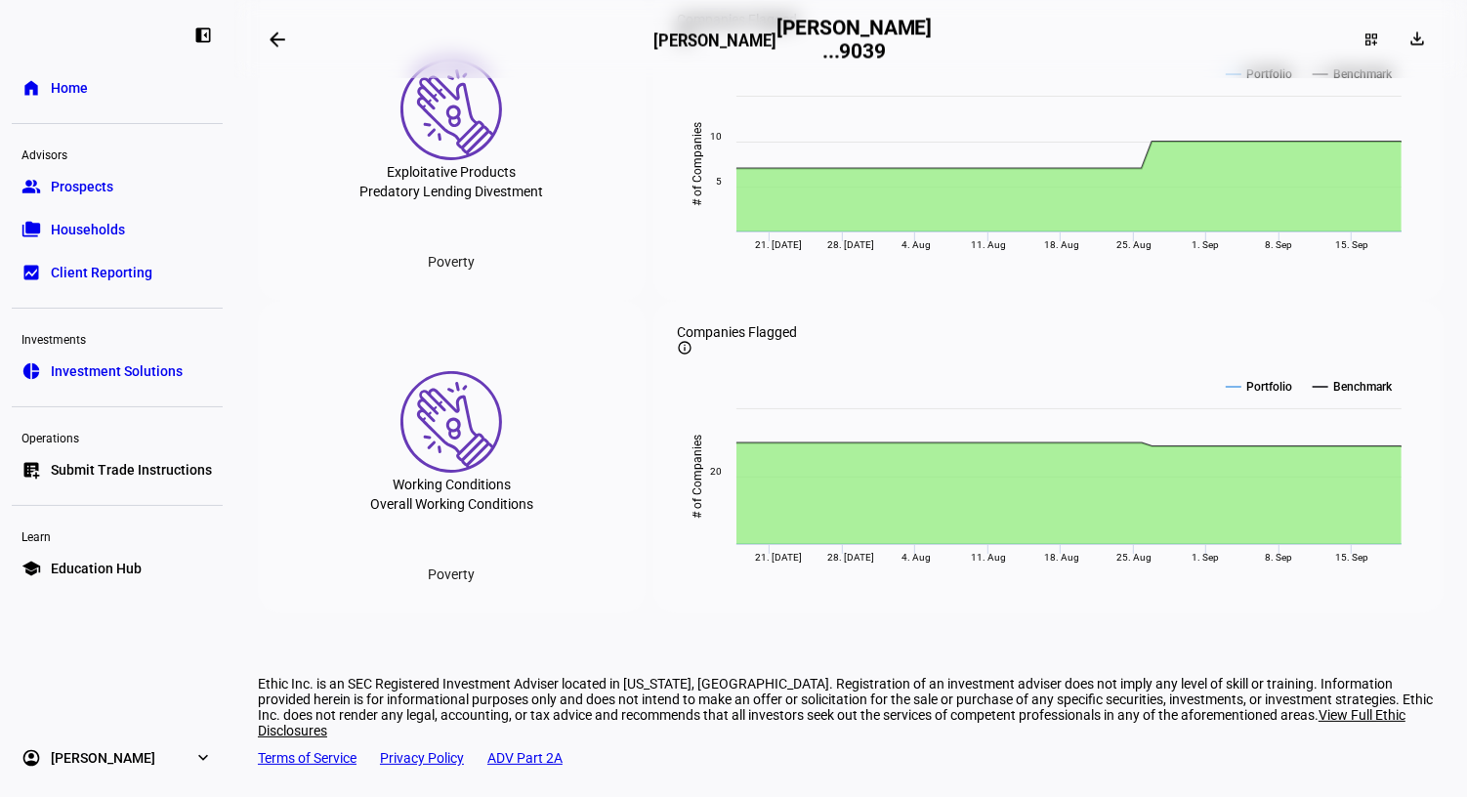
scroll to position [4135, 0]
click at [693, 340] on mat-icon "info_outline" at bounding box center [685, 348] width 16 height 16
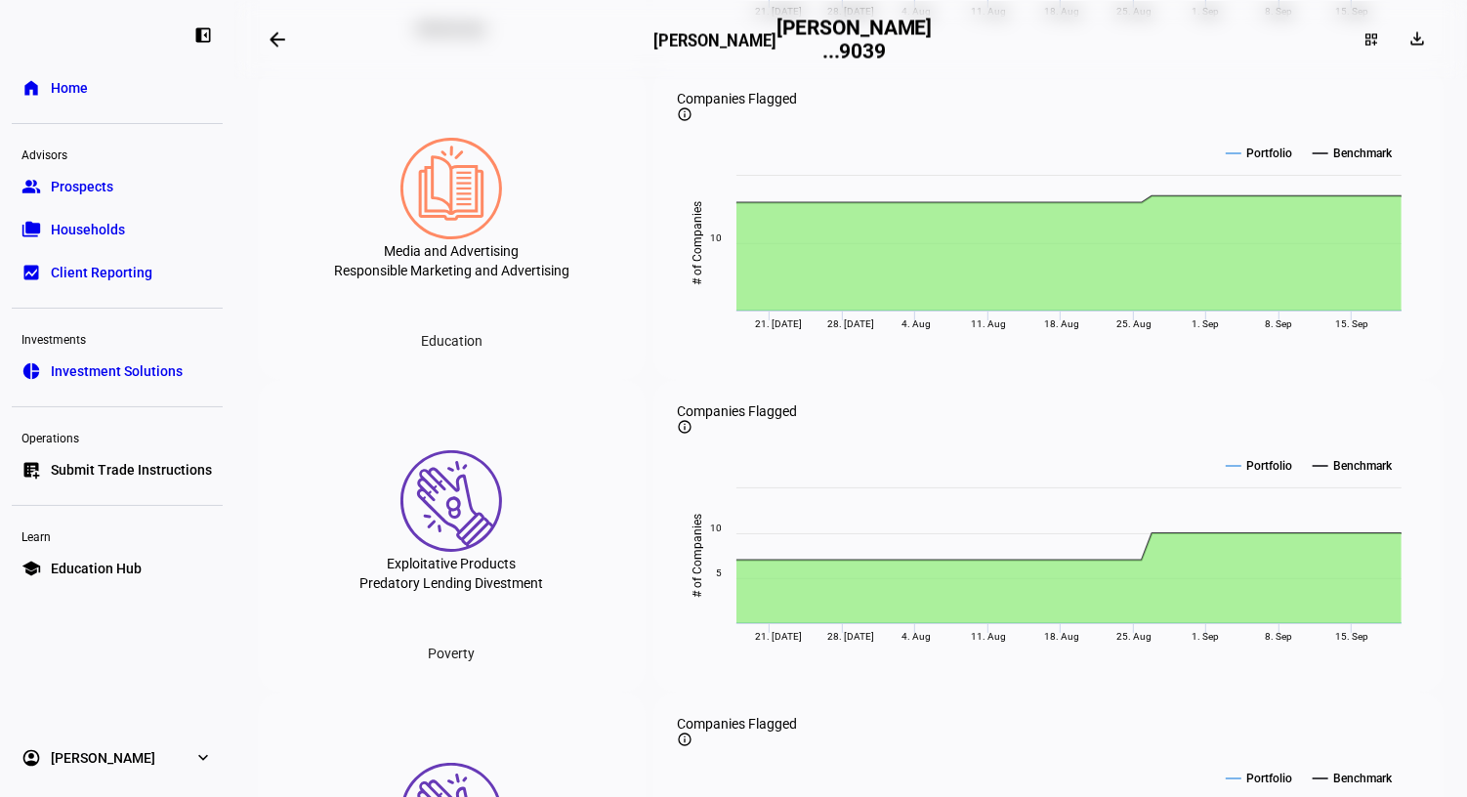
scroll to position [3701, 0]
